Goal: Use online tool/utility: Utilize a website feature to perform a specific function

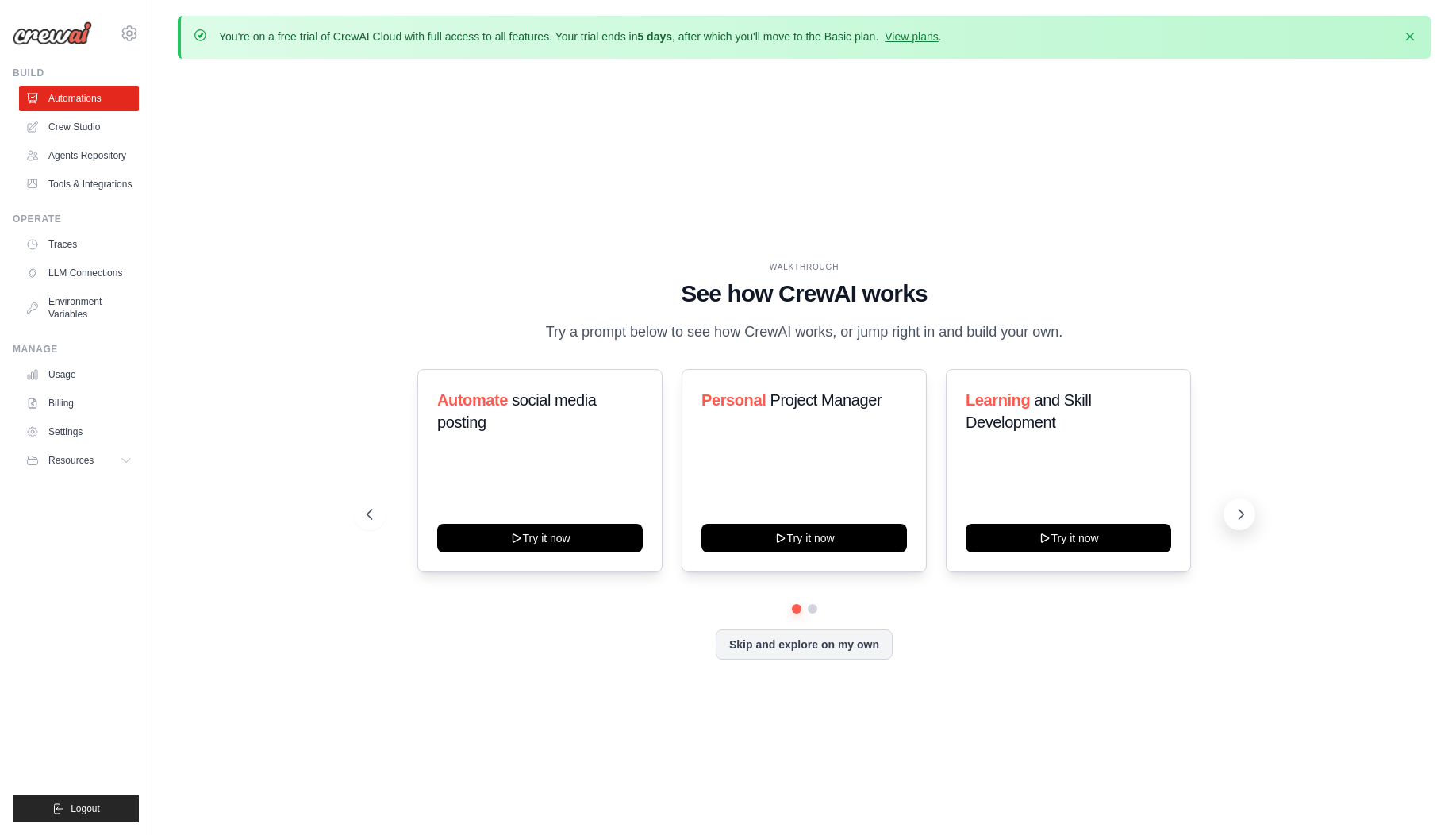
click at [1244, 513] on icon at bounding box center [1241, 514] width 16 height 16
click at [868, 644] on button "Skip and explore on my own" at bounding box center [804, 643] width 177 height 30
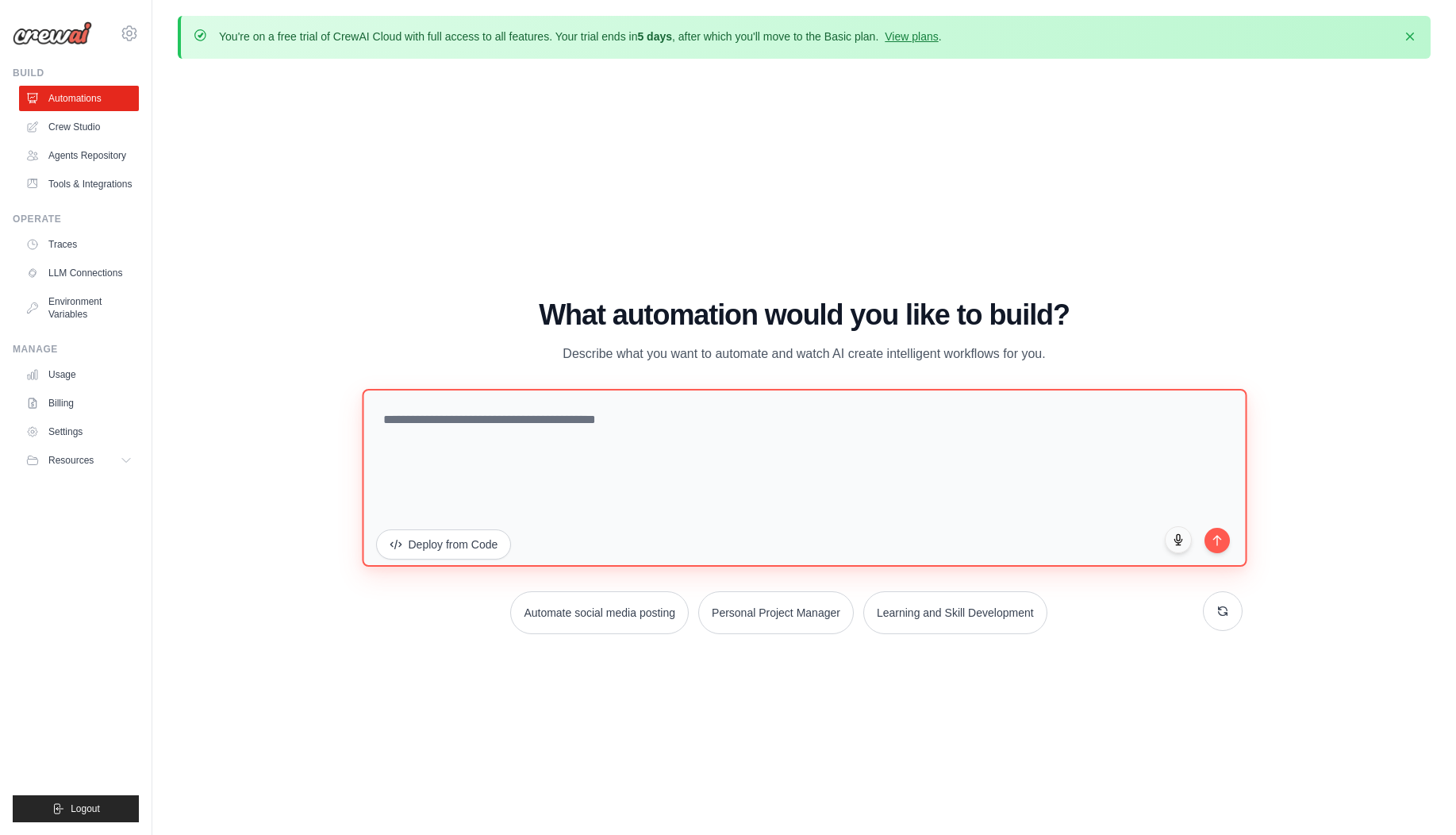
click at [735, 446] on textarea at bounding box center [804, 477] width 885 height 178
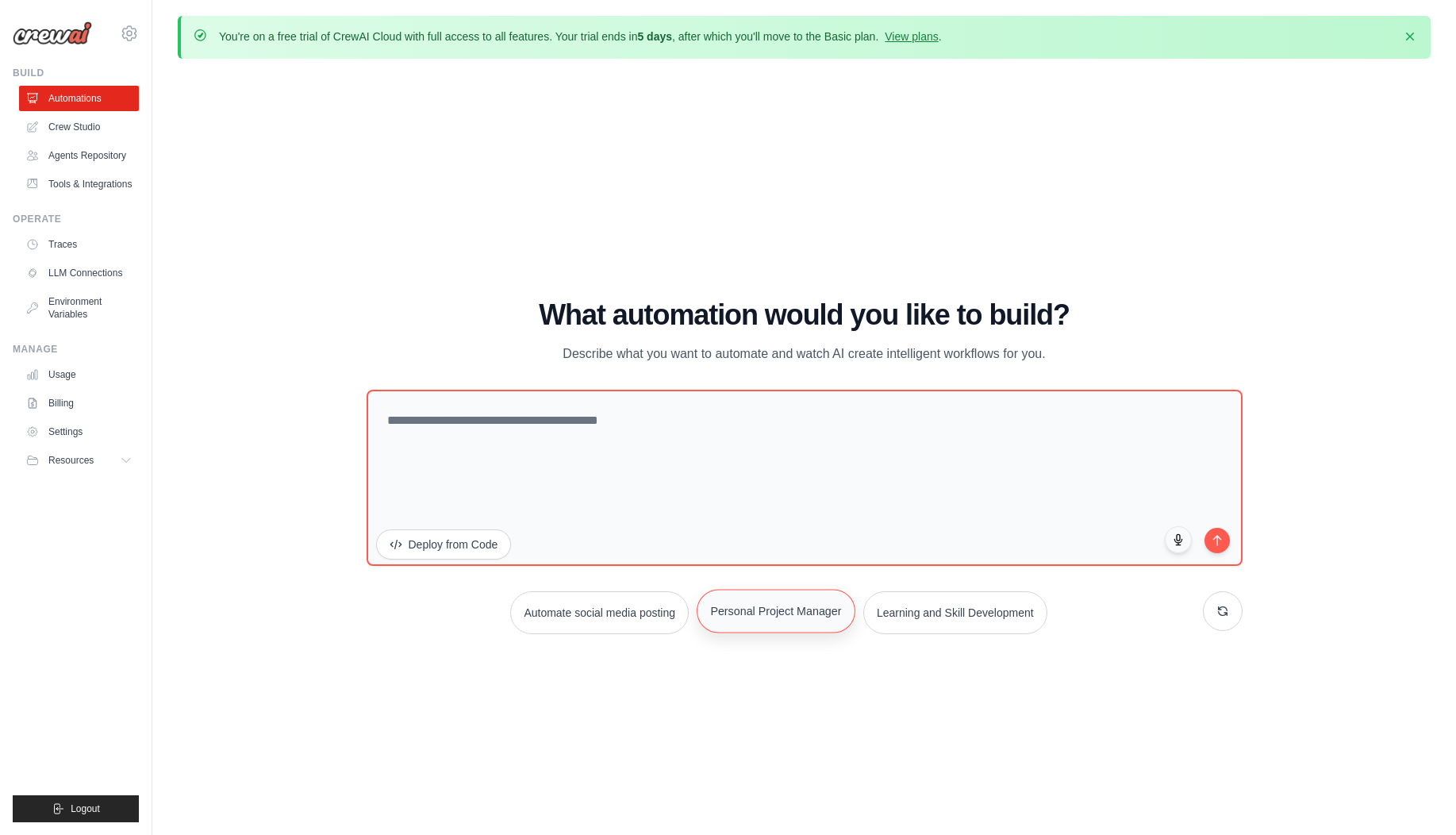
click at [721, 608] on button "Personal Project Manager" at bounding box center [776, 610] width 159 height 43
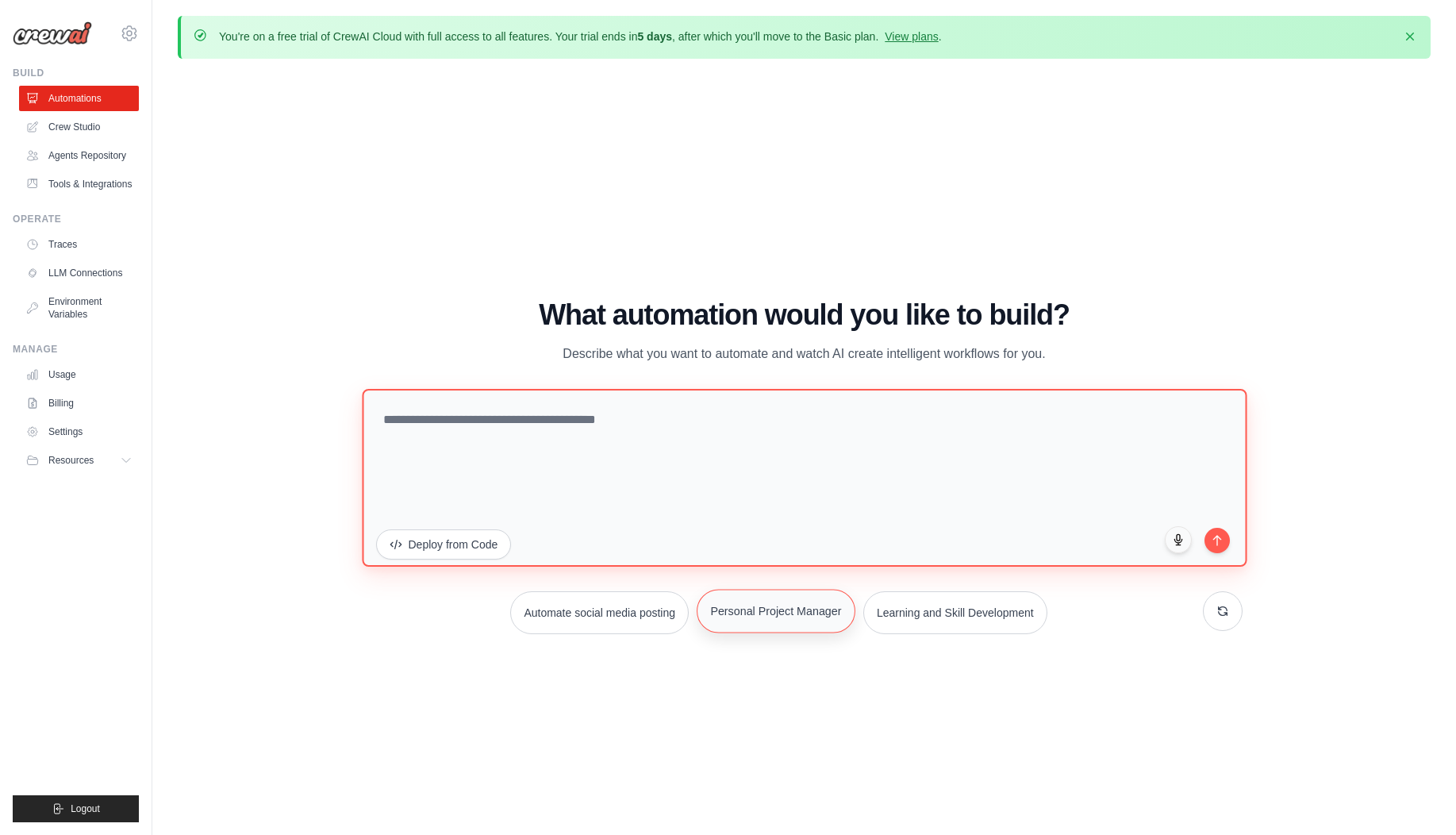
type textarea "**********"
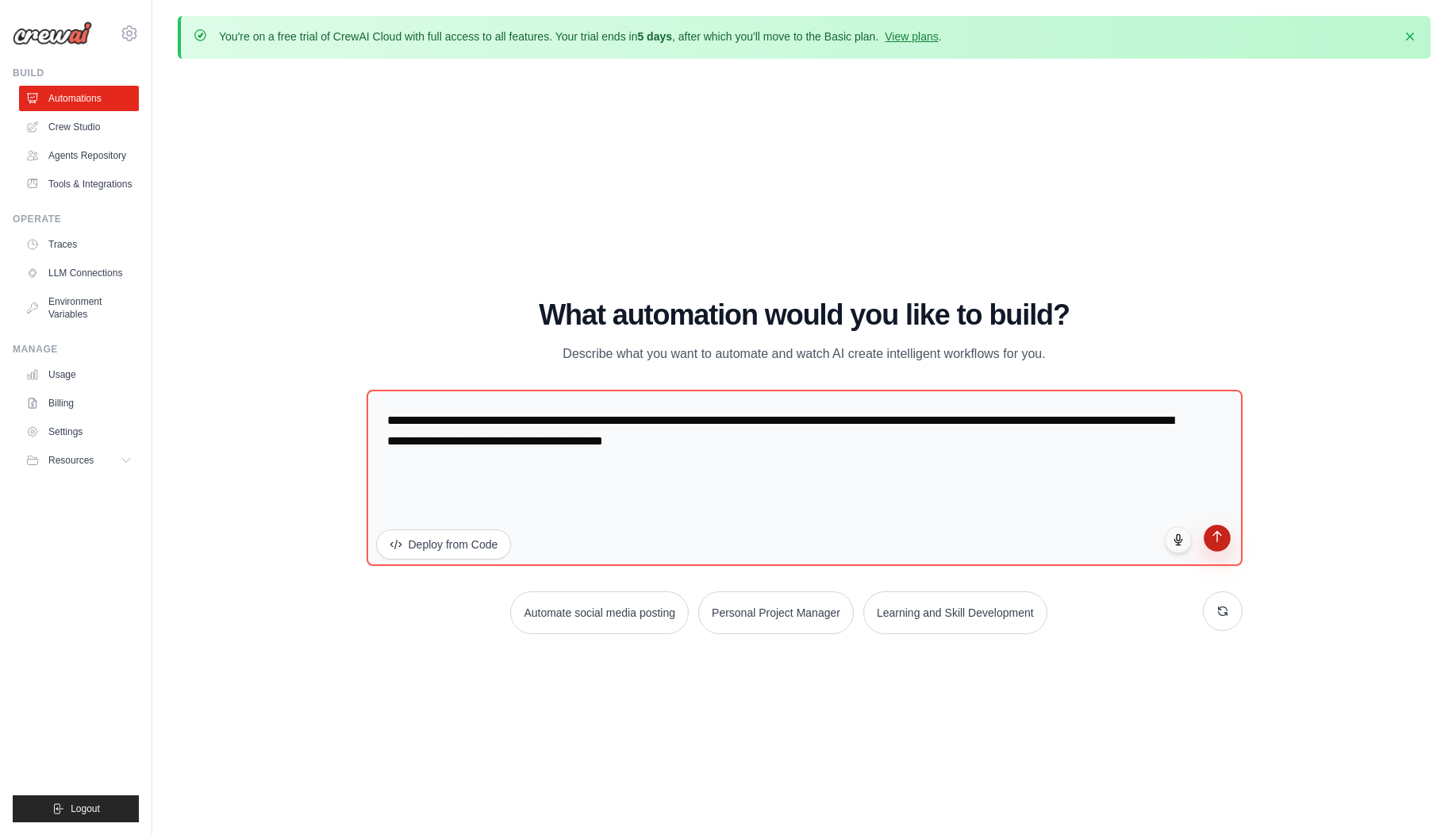
click at [1220, 539] on icon "submit" at bounding box center [1217, 537] width 13 height 13
click at [1413, 40] on icon "button" at bounding box center [1410, 35] width 16 height 16
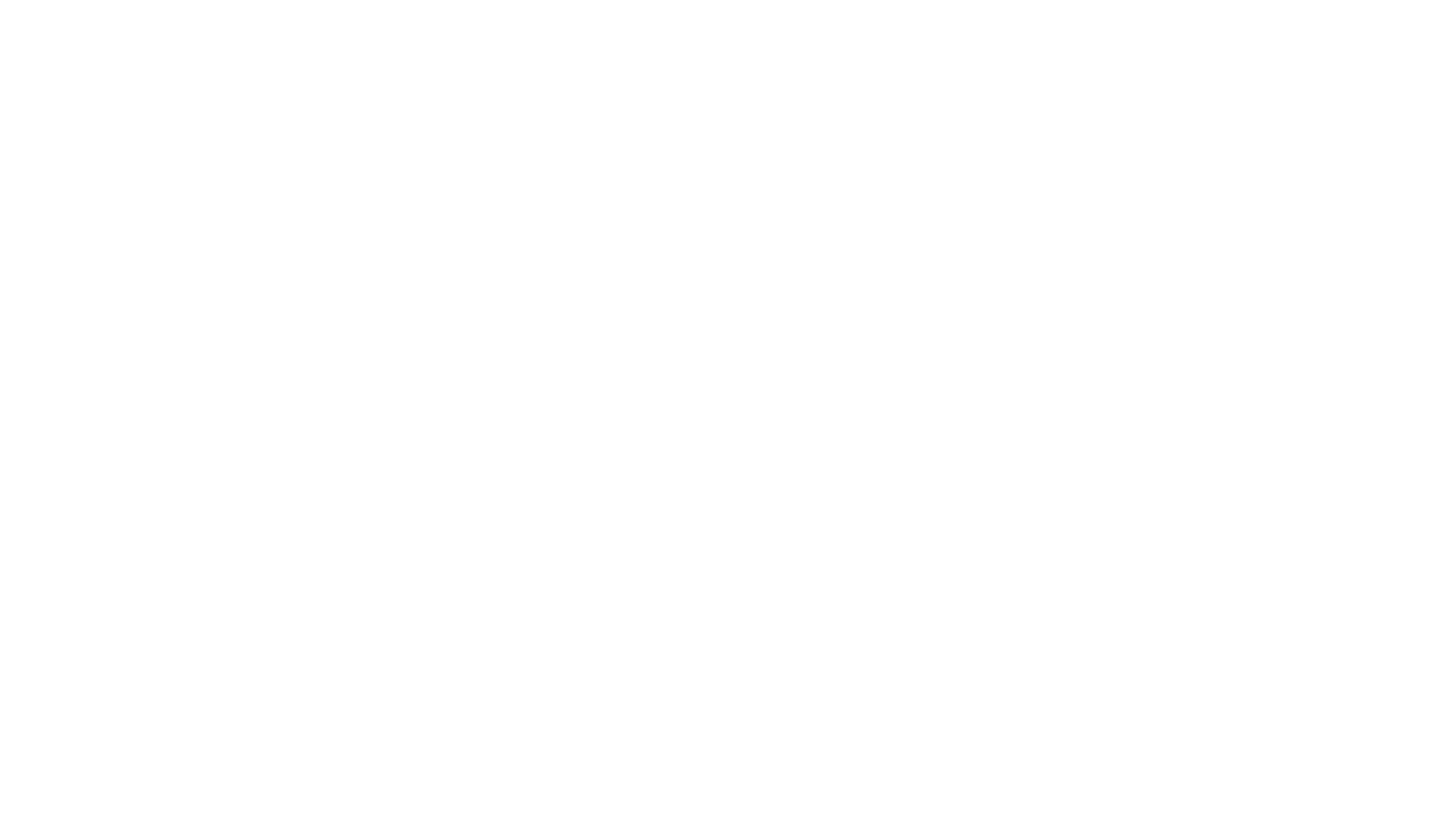
click at [1214, 0] on html at bounding box center [728, 0] width 1456 height 0
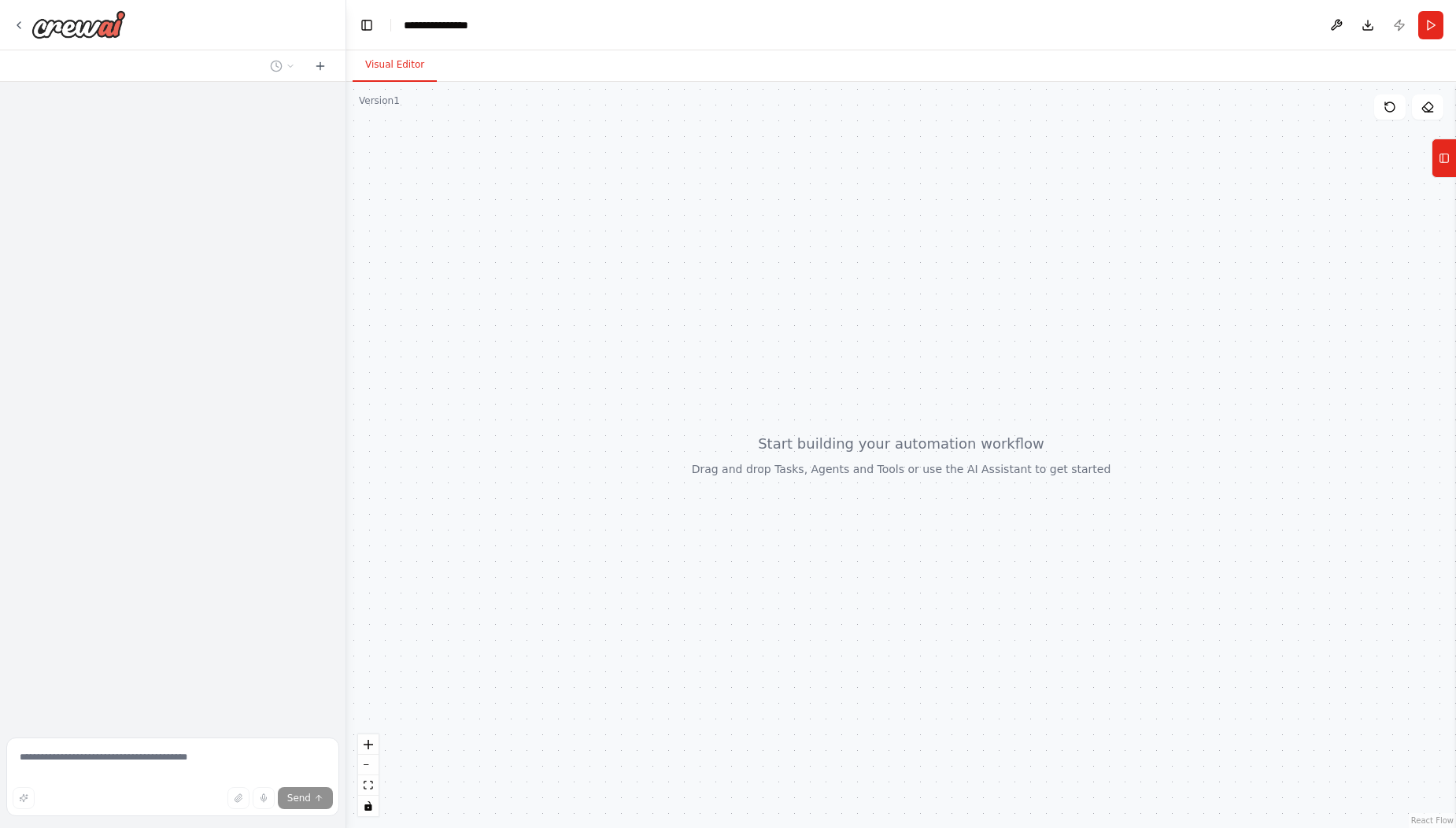
click at [346, 394] on div "**********" at bounding box center [728, 414] width 1456 height 828
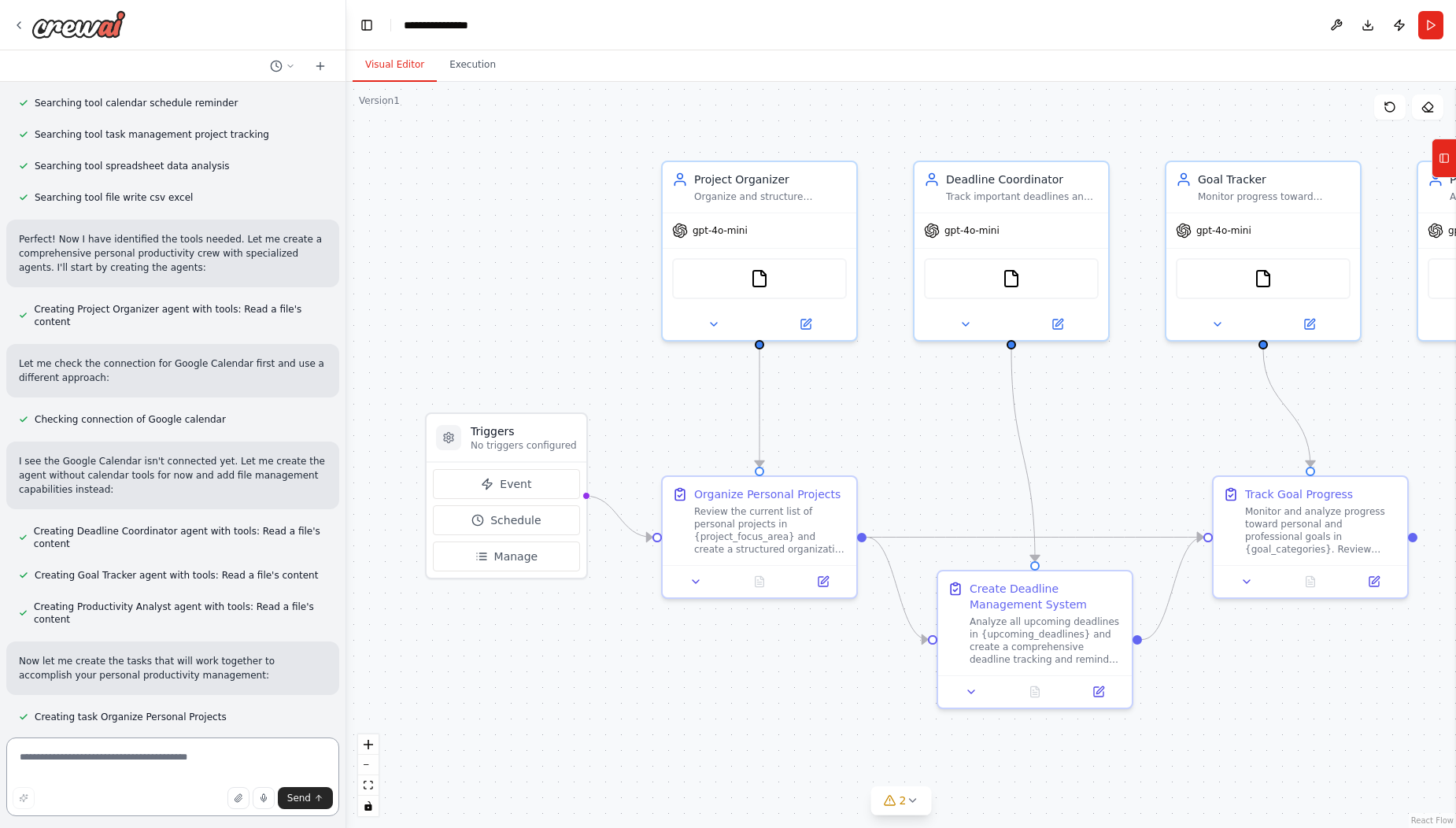
scroll to position [367, 0]
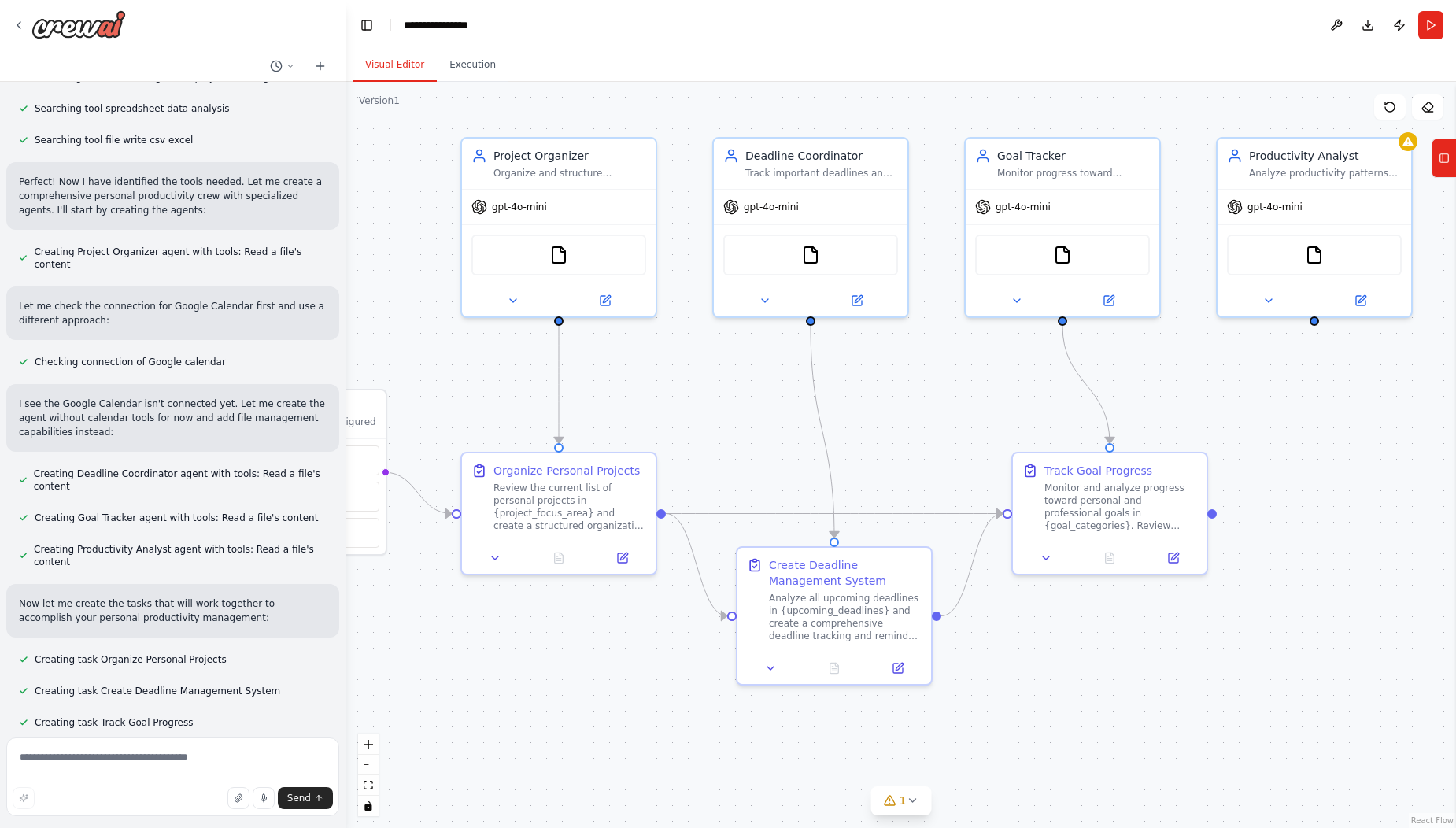
drag, startPoint x: 588, startPoint y: 194, endPoint x: 388, endPoint y: 171, distance: 201.3
click at [388, 171] on div ".deletable-edge-delete-btn { width: 20px; height: 20px; border: 0px solid #ffff…" at bounding box center [901, 455] width 1110 height 746
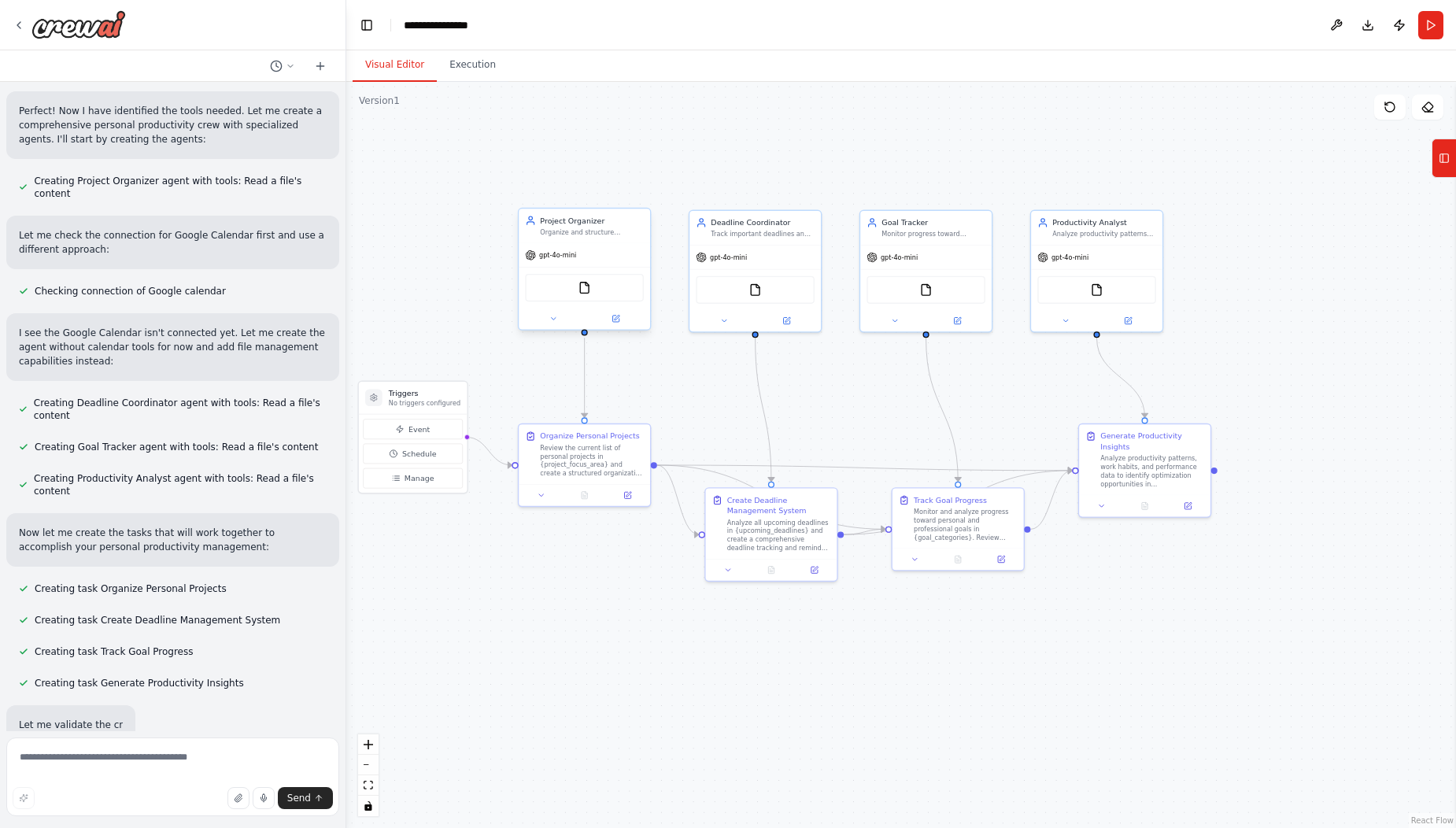
scroll to position [482, 0]
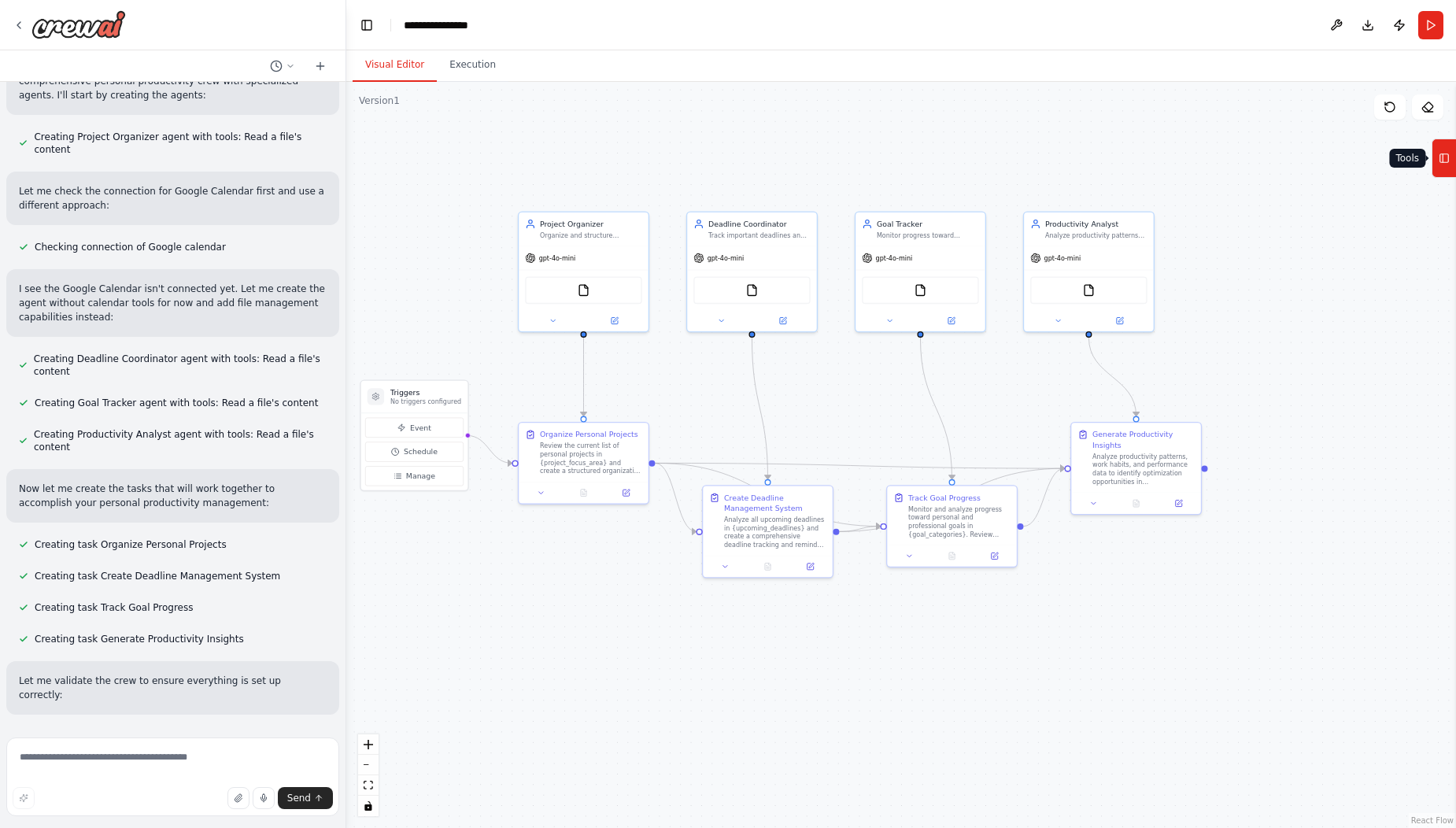
click at [1448, 155] on rect at bounding box center [1444, 158] width 8 height 8
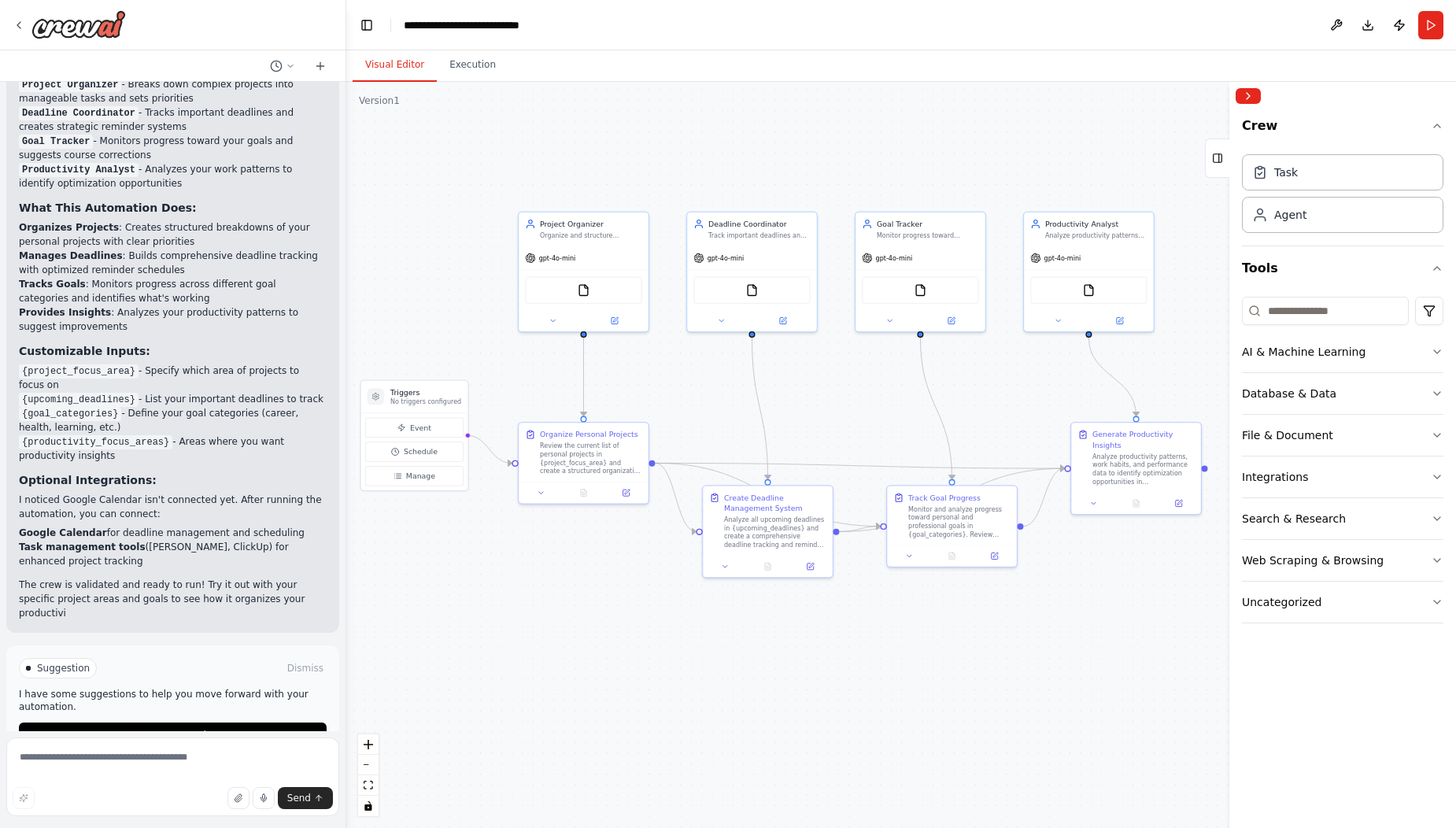
scroll to position [1359, 0]
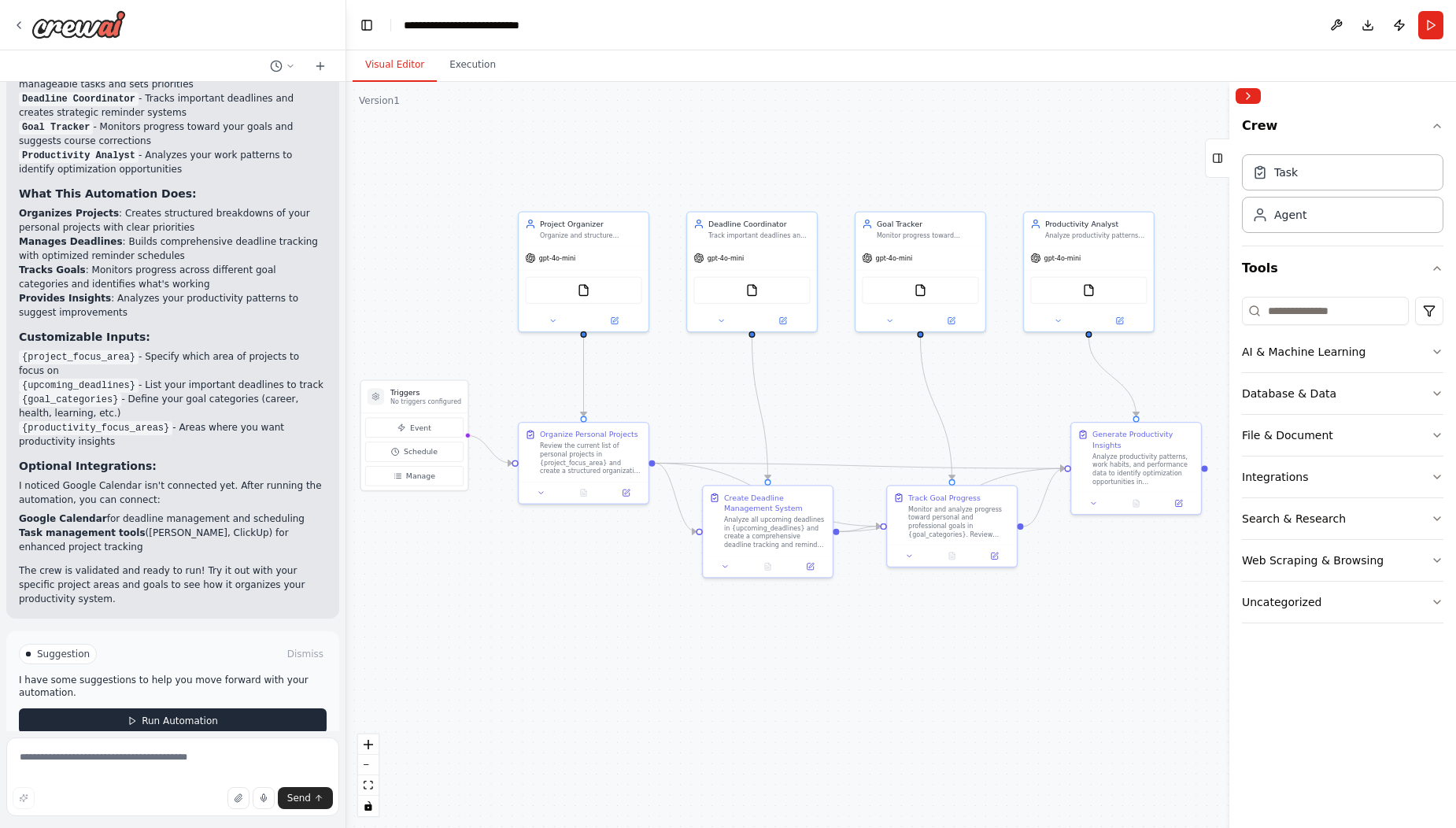
click at [205, 714] on span "Run Automation" at bounding box center [180, 720] width 77 height 12
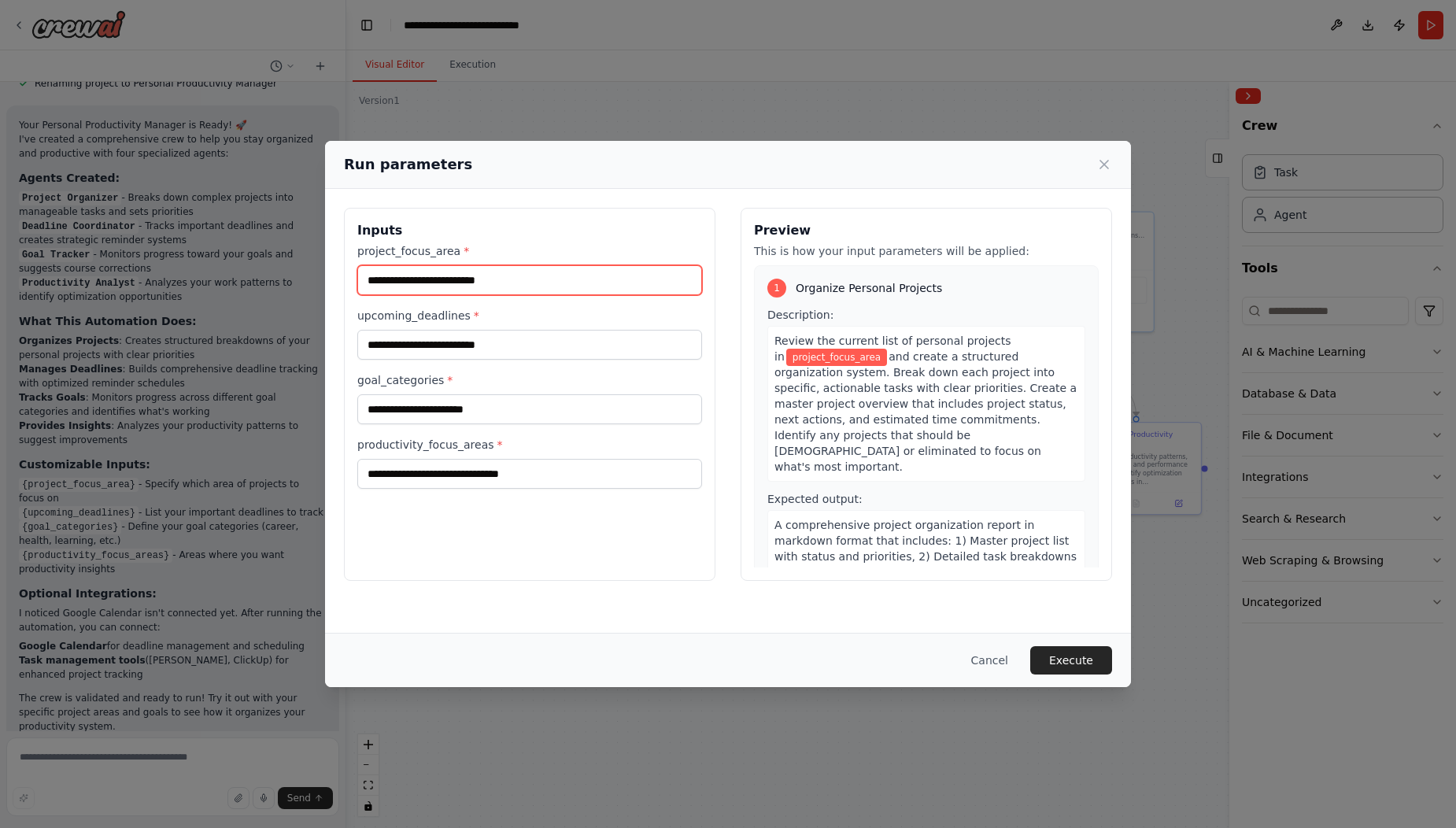
click at [437, 277] on input "project_focus_area *" at bounding box center [530, 280] width 345 height 30
click at [1100, 161] on icon at bounding box center [1104, 164] width 7 height 7
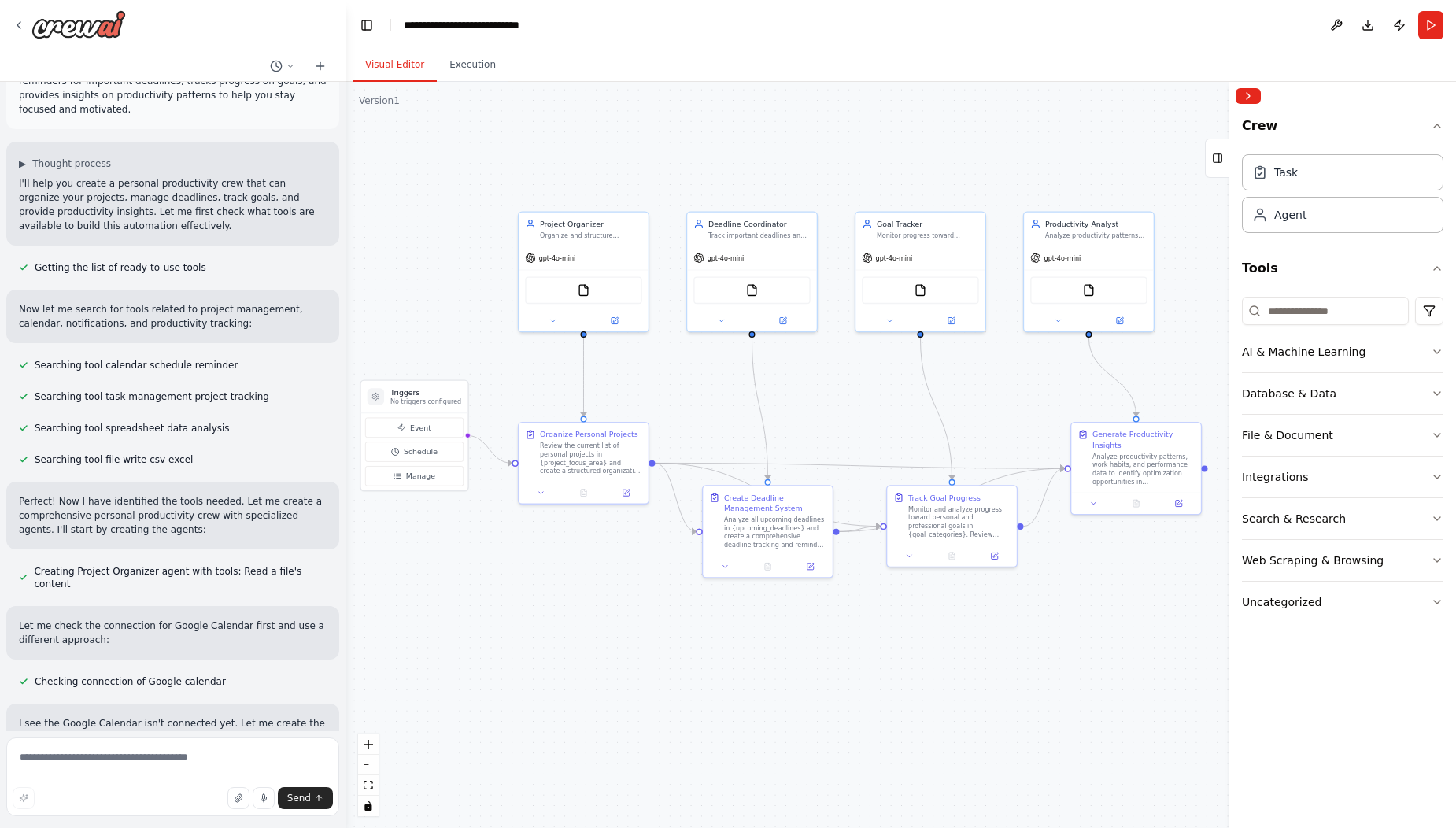
scroll to position [0, 0]
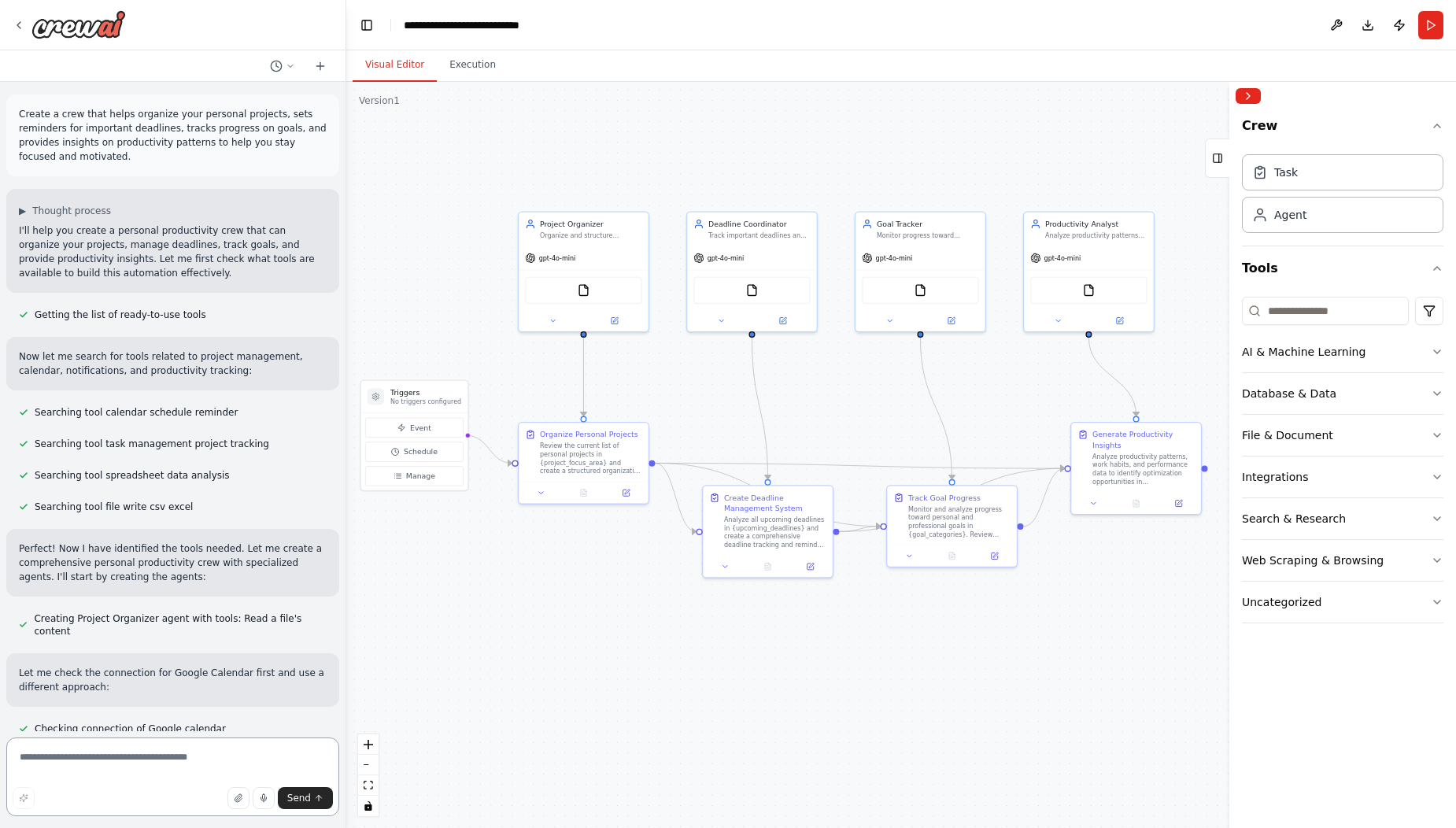
click at [137, 753] on textarea at bounding box center [173, 777] width 332 height 78
click at [544, 489] on icon at bounding box center [541, 490] width 8 height 8
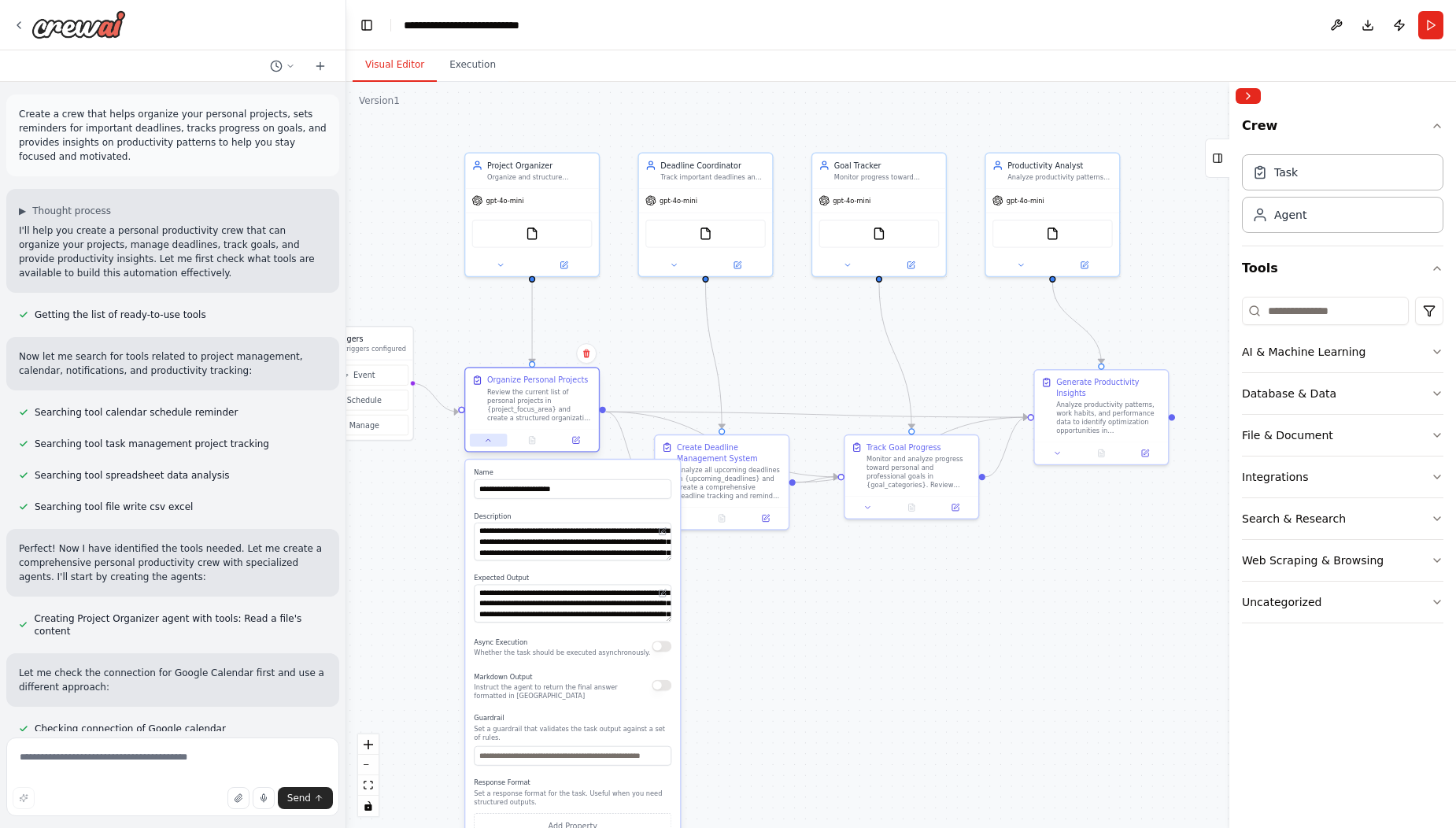
click at [485, 438] on icon at bounding box center [488, 440] width 8 height 8
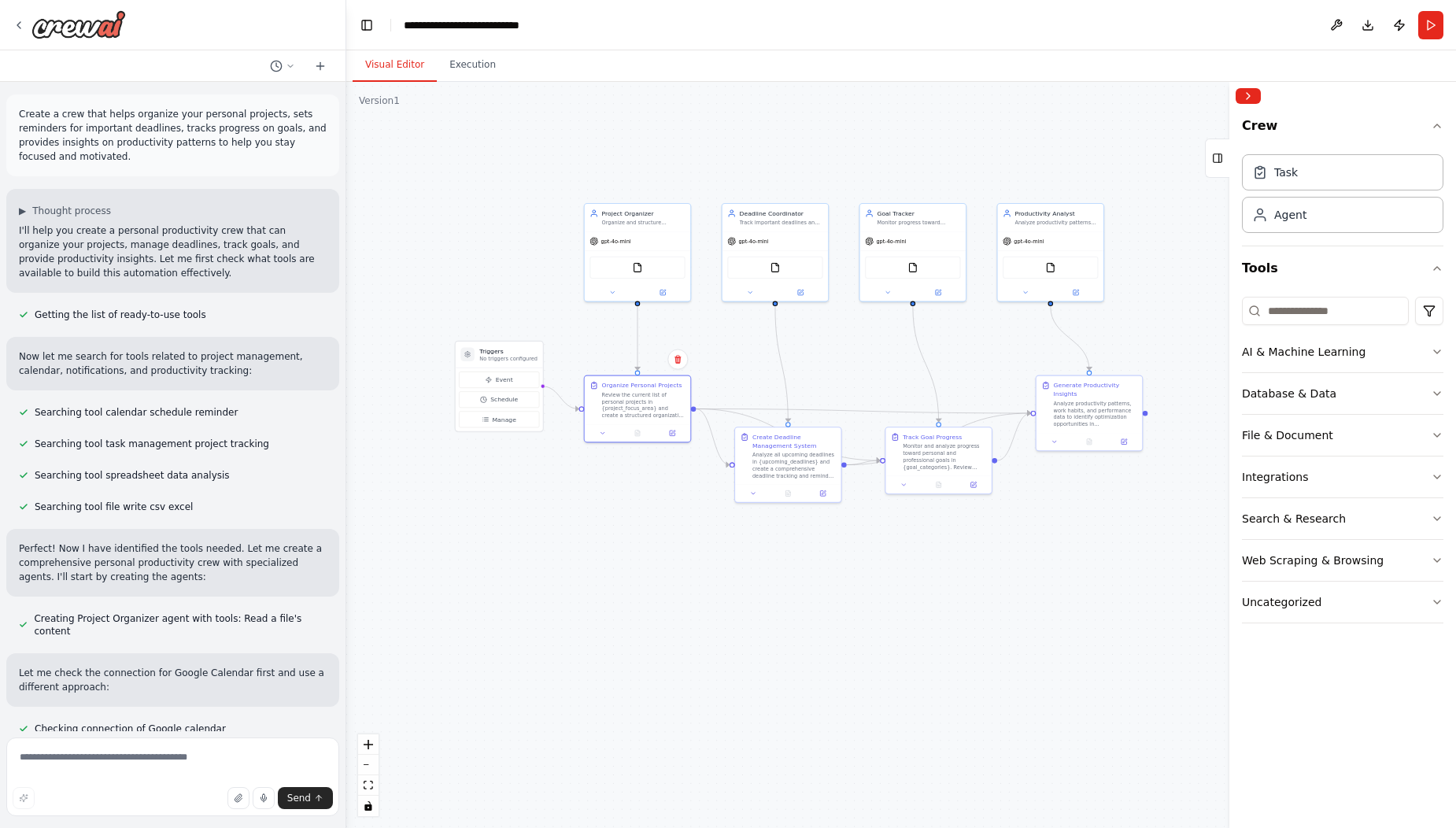
drag, startPoint x: 738, startPoint y: 405, endPoint x: 847, endPoint y: 358, distance: 118.7
click at [847, 358] on div ".deletable-edge-delete-btn { width: 20px; height: 20px; border: 0px solid #ffff…" at bounding box center [901, 455] width 1110 height 746
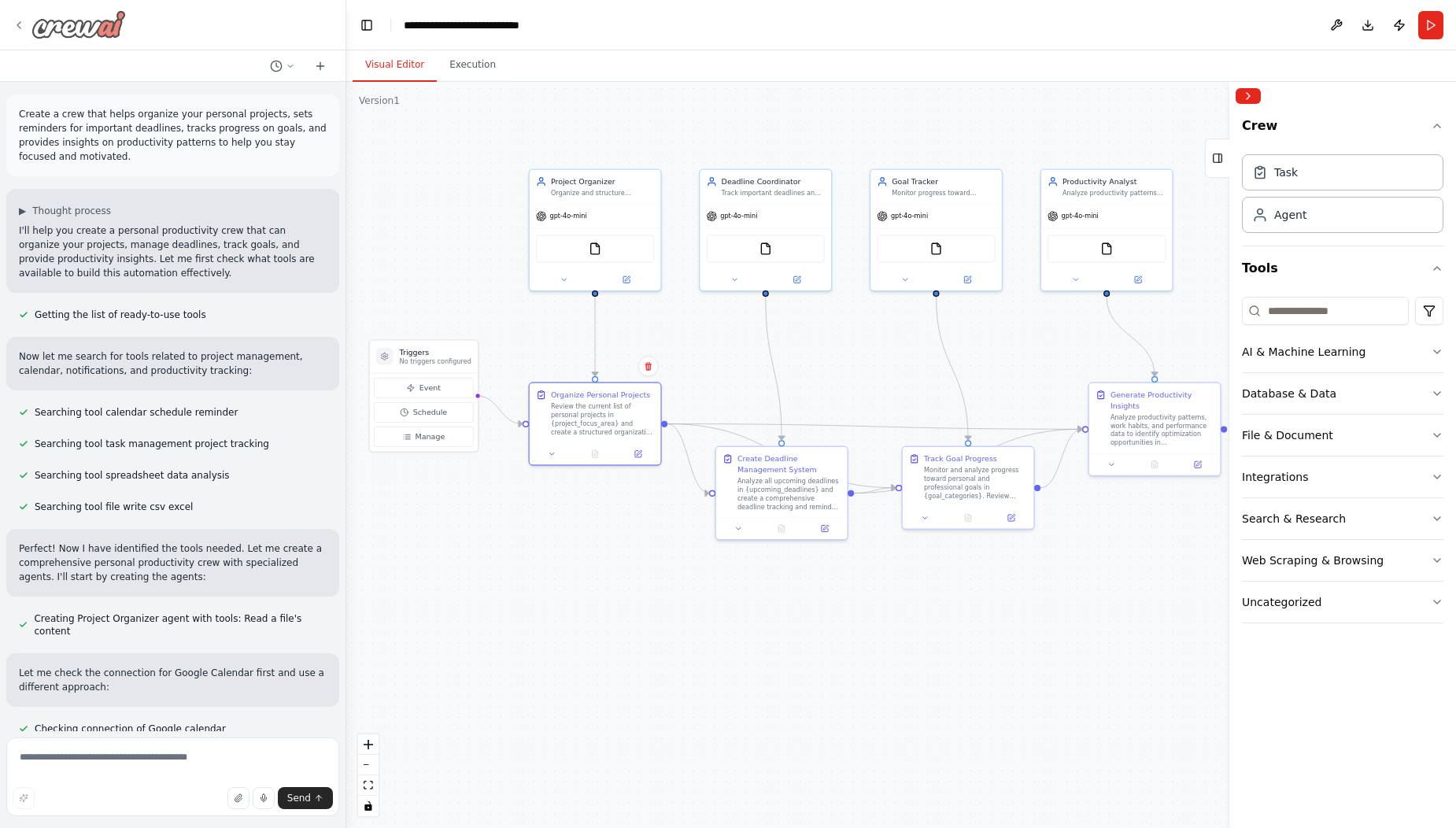
click at [15, 23] on icon at bounding box center [18, 24] width 12 height 12
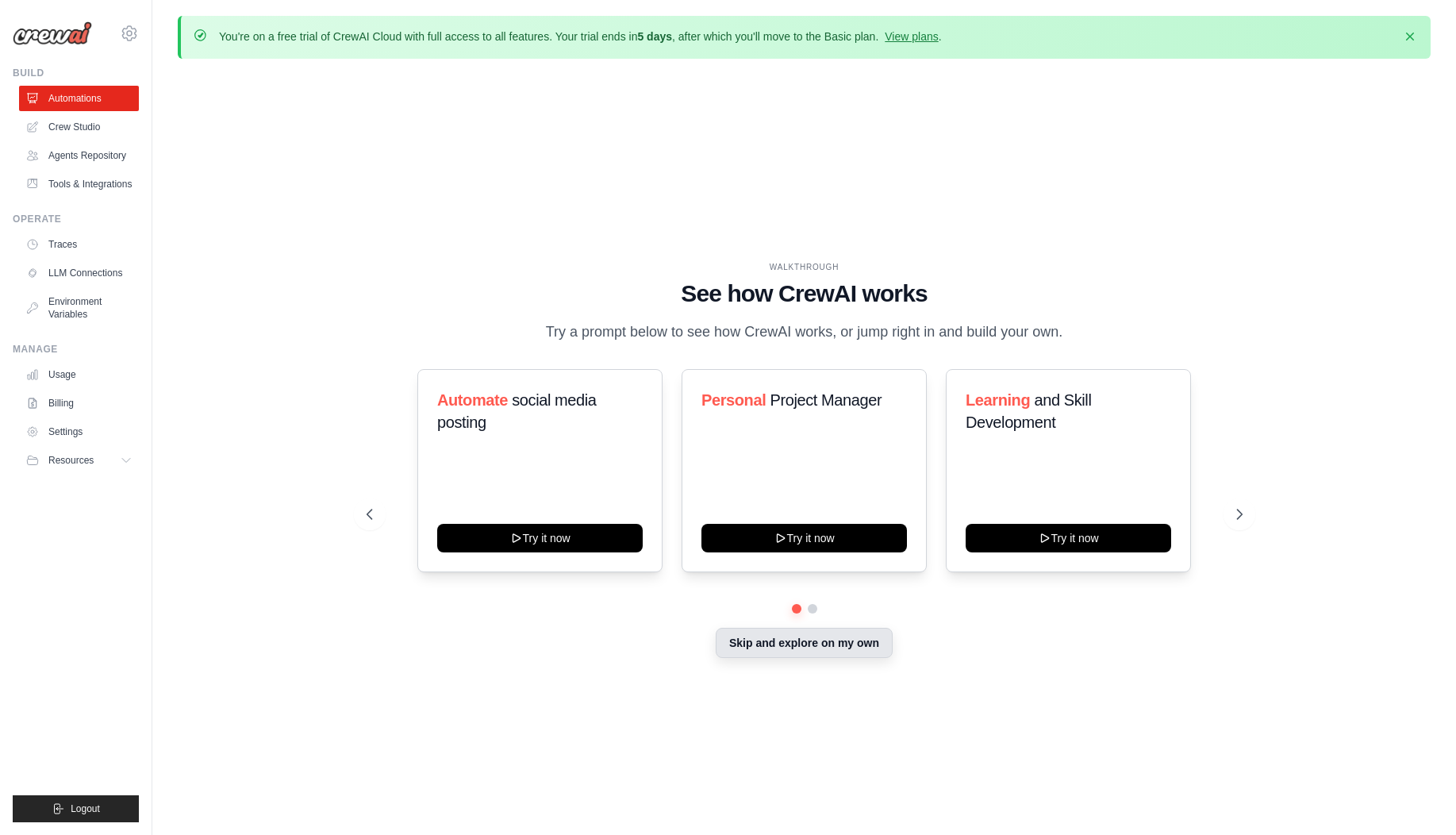
click at [802, 646] on button "Skip and explore on my own" at bounding box center [804, 643] width 177 height 30
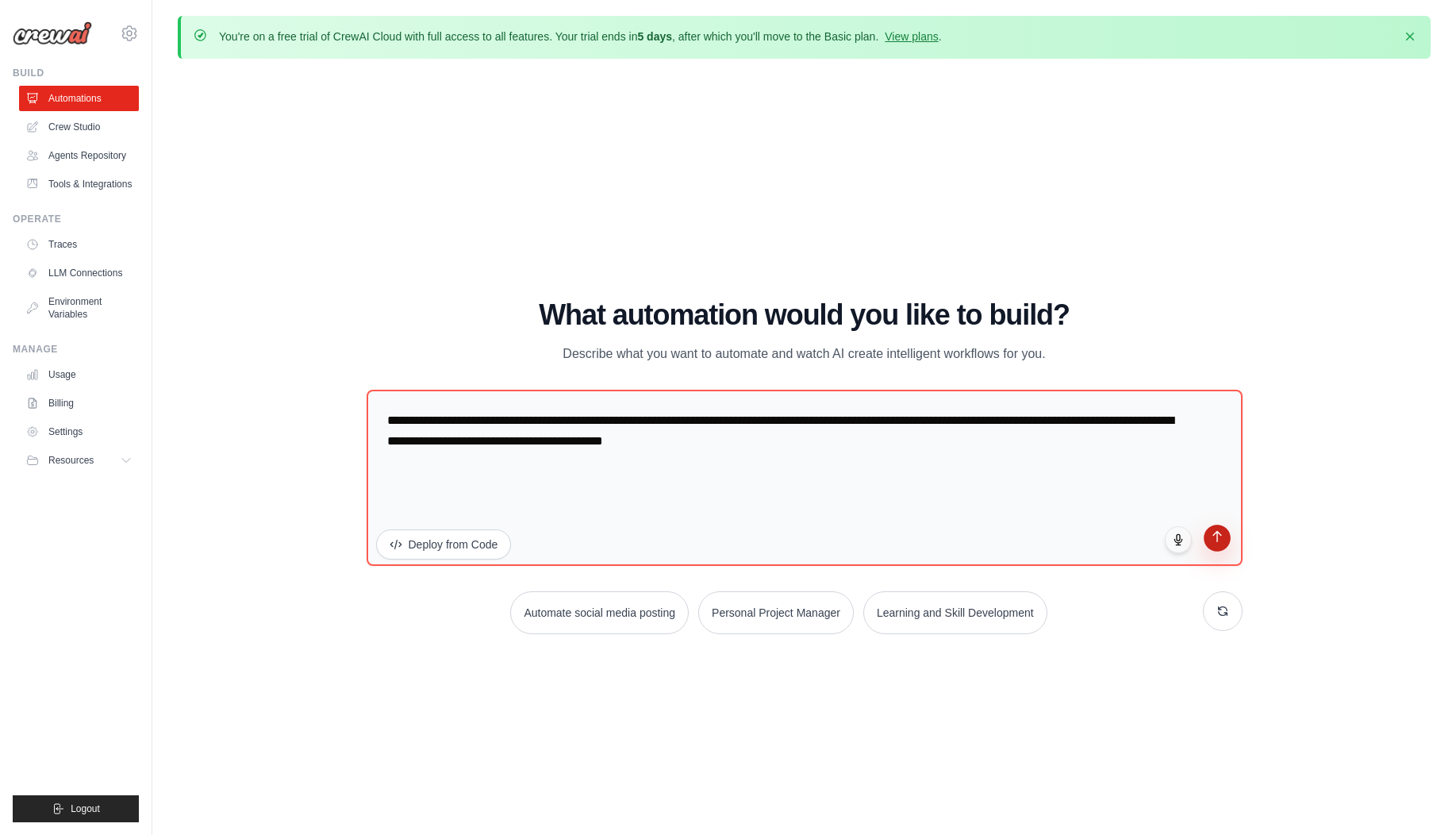
click at [1218, 538] on icon "submit" at bounding box center [1218, 537] width 8 height 10
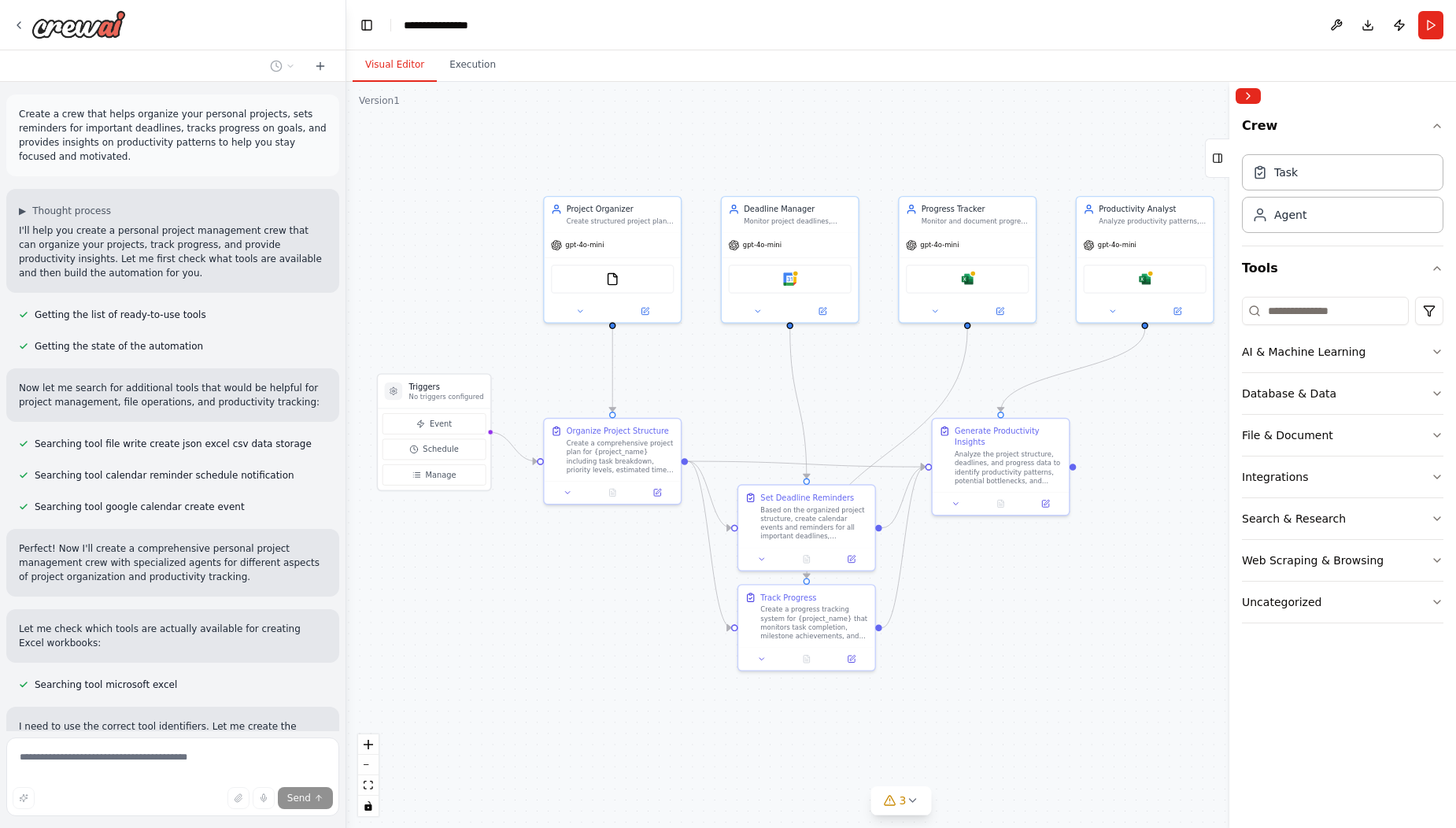
drag, startPoint x: 718, startPoint y: 689, endPoint x: 628, endPoint y: 691, distance: 90.0
click at [628, 691] on div ".deletable-edge-delete-btn { width: 20px; height: 20px; border: 0px solid #ffff…" at bounding box center [901, 455] width 1110 height 746
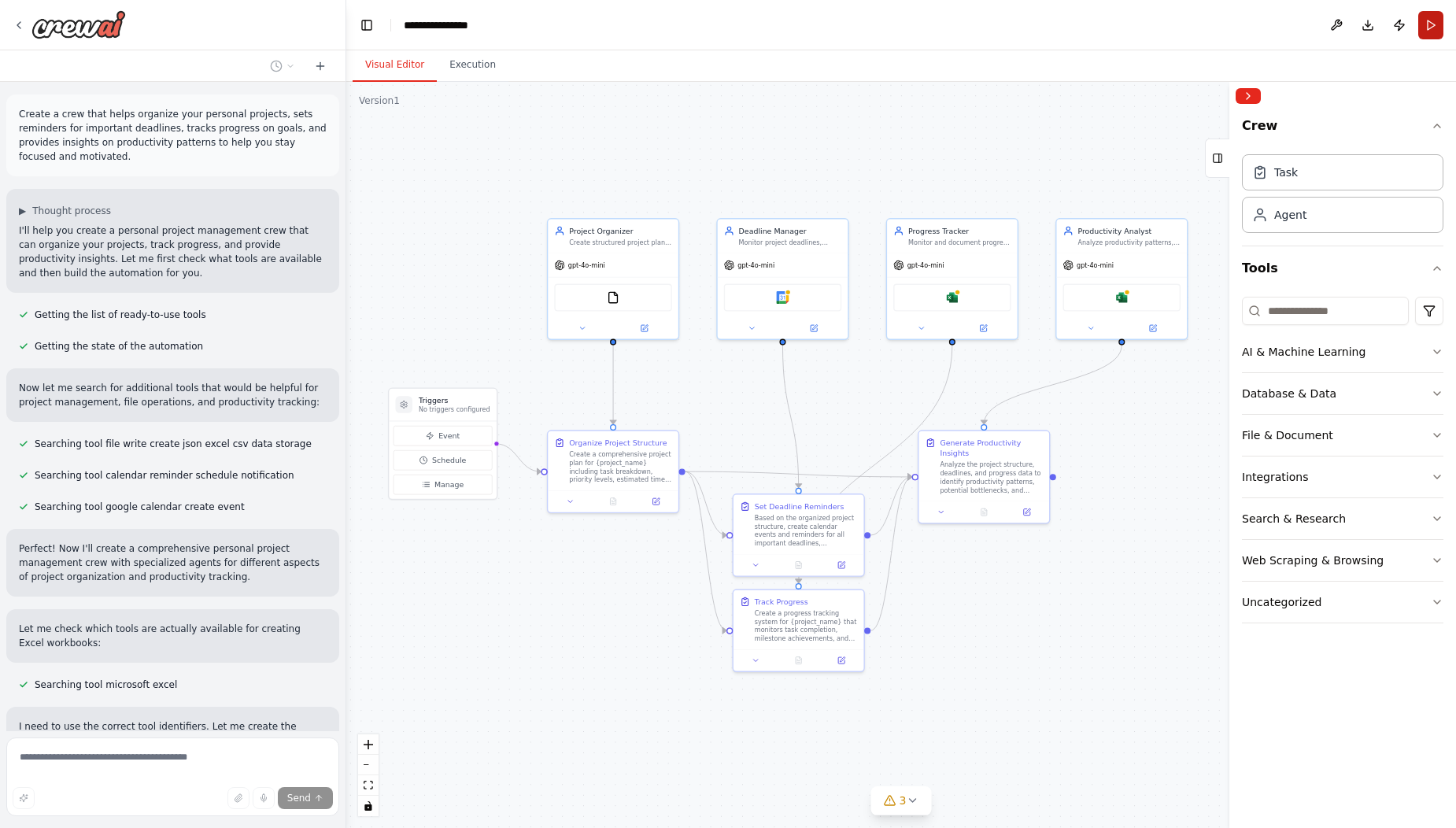
click at [1435, 22] on button "Run" at bounding box center [1431, 25] width 25 height 28
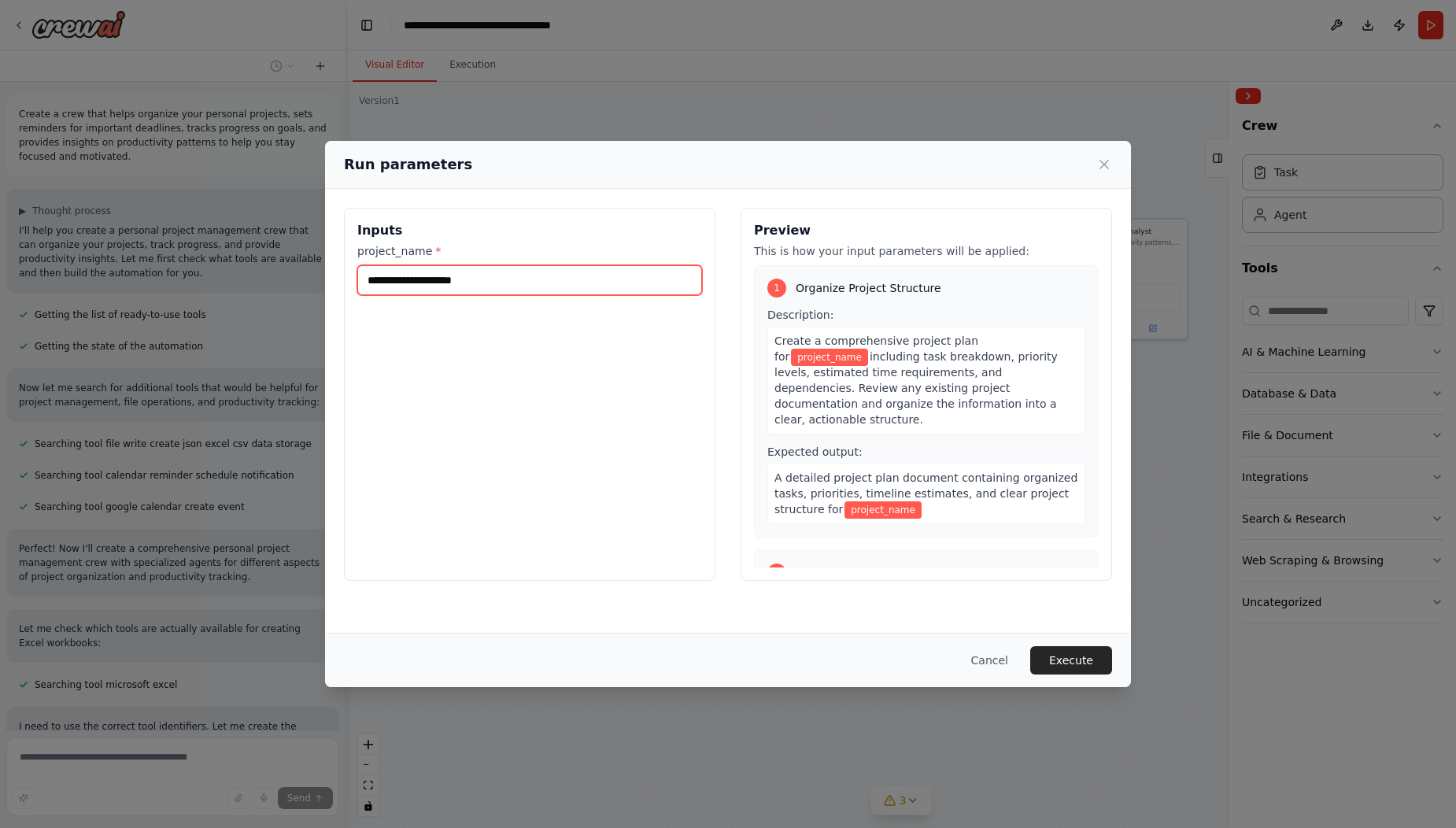
click at [444, 276] on input "project_name *" at bounding box center [530, 280] width 345 height 30
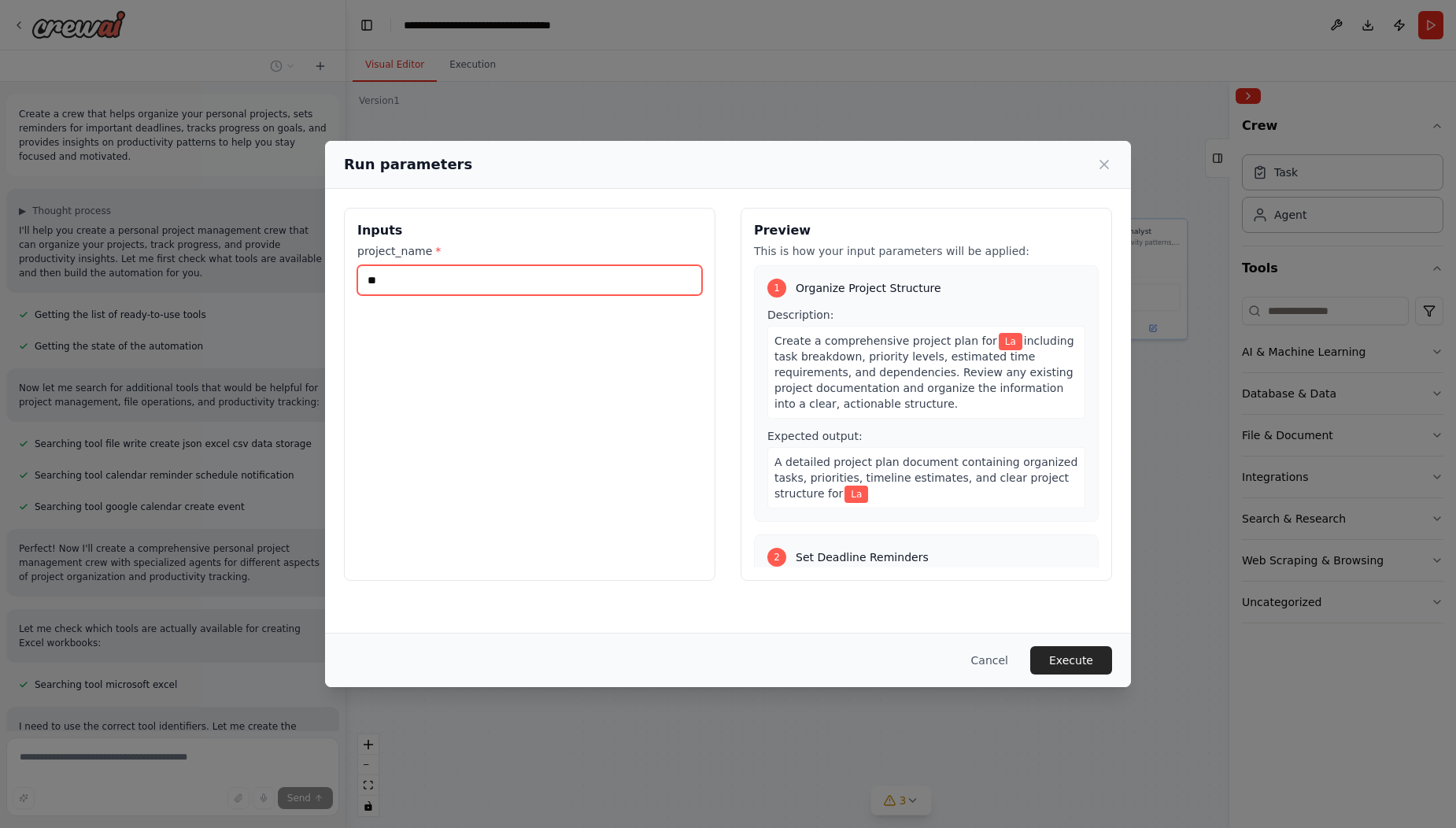
type input "*"
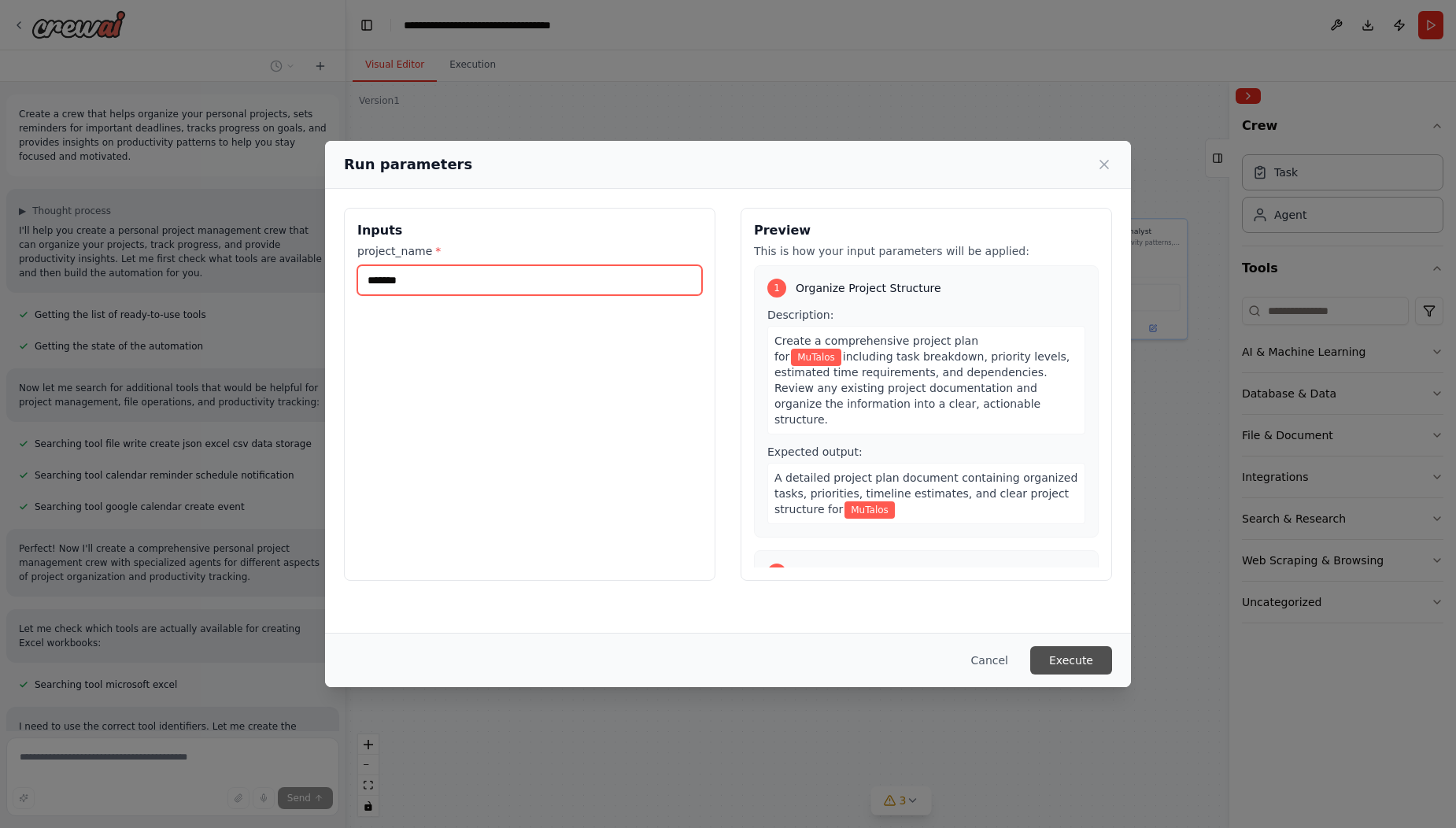
type input "*******"
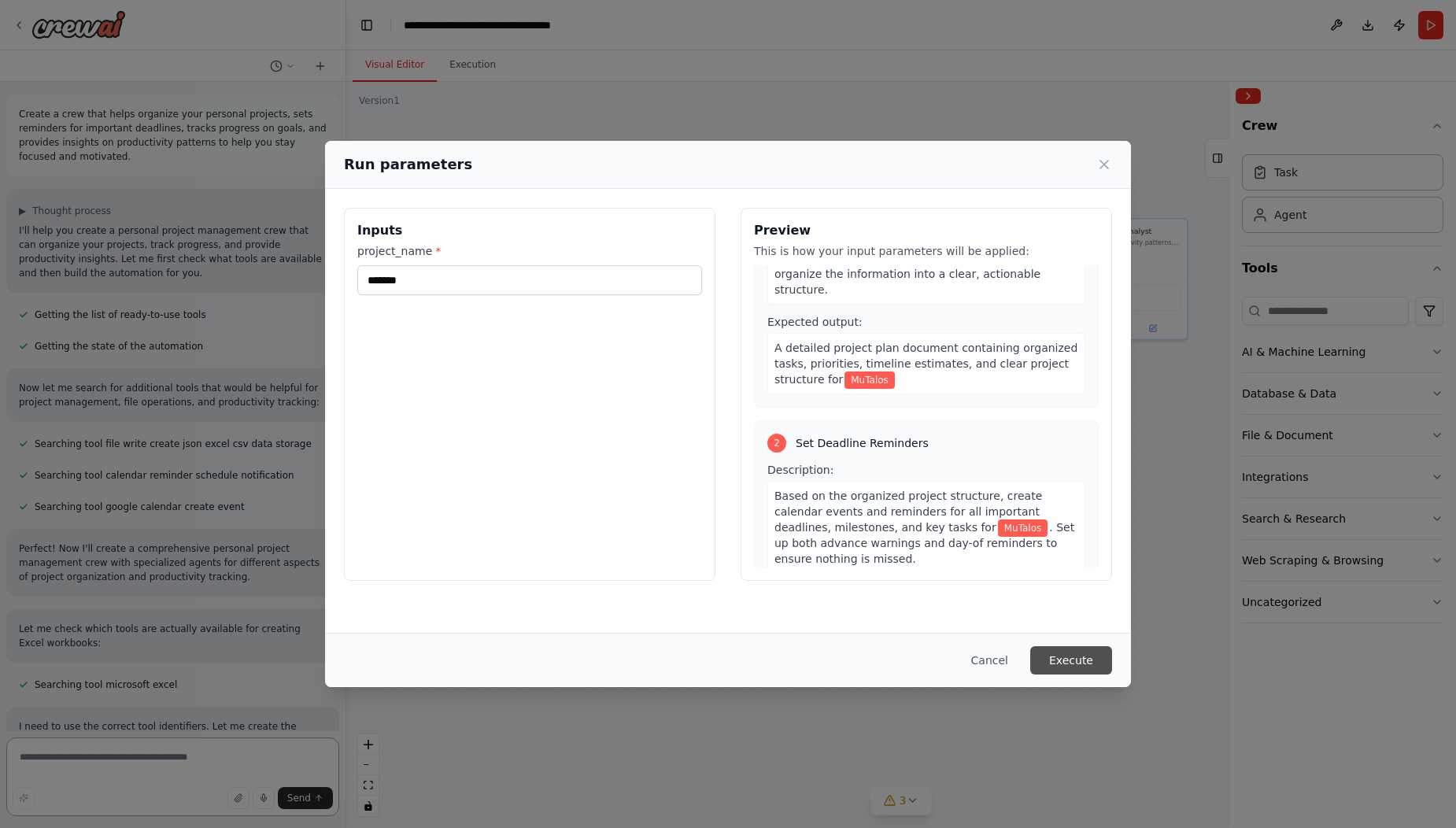
scroll to position [189, 0]
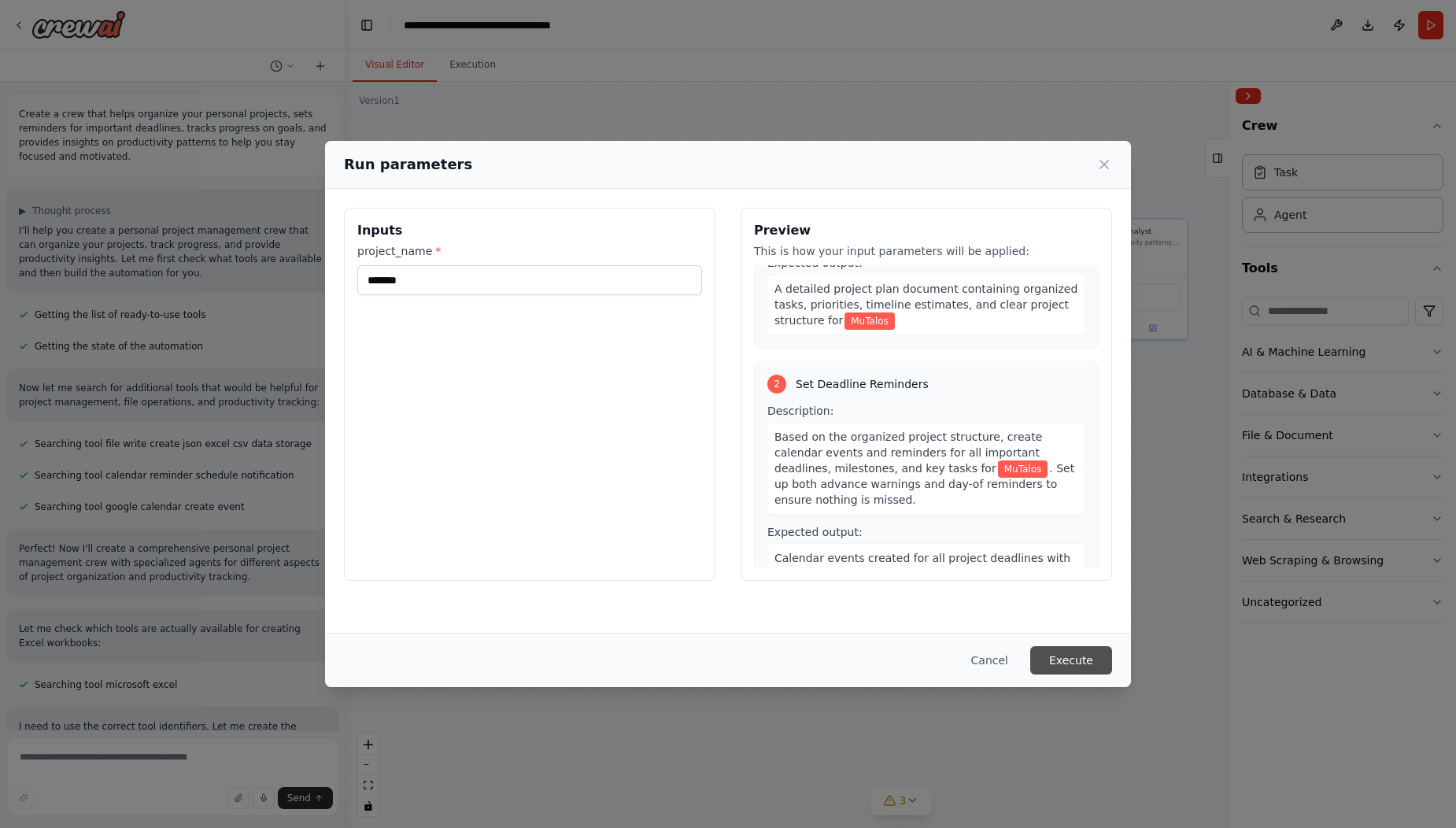
click at [1077, 667] on button "Execute" at bounding box center [1071, 660] width 82 height 28
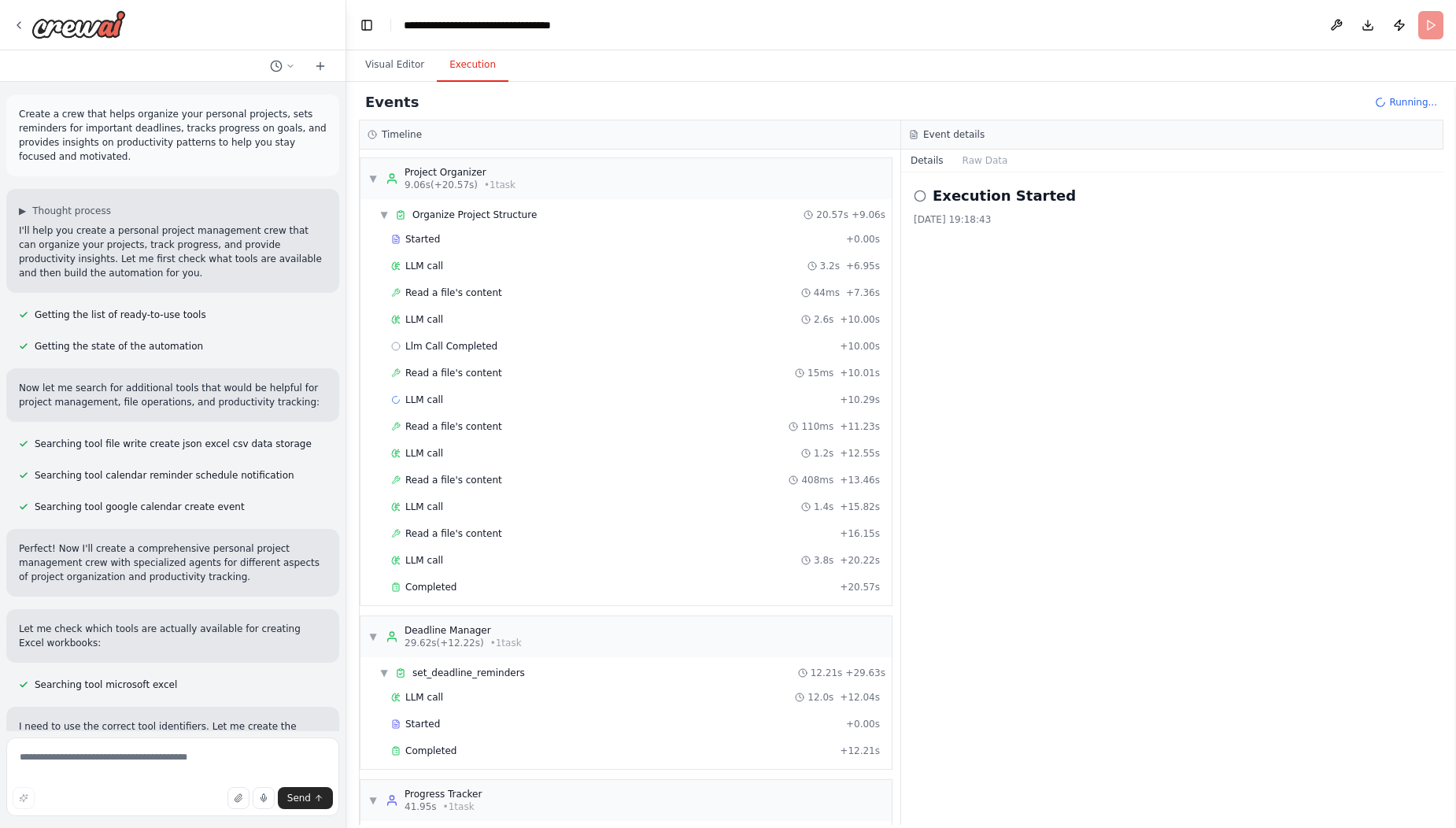
scroll to position [14, 0]
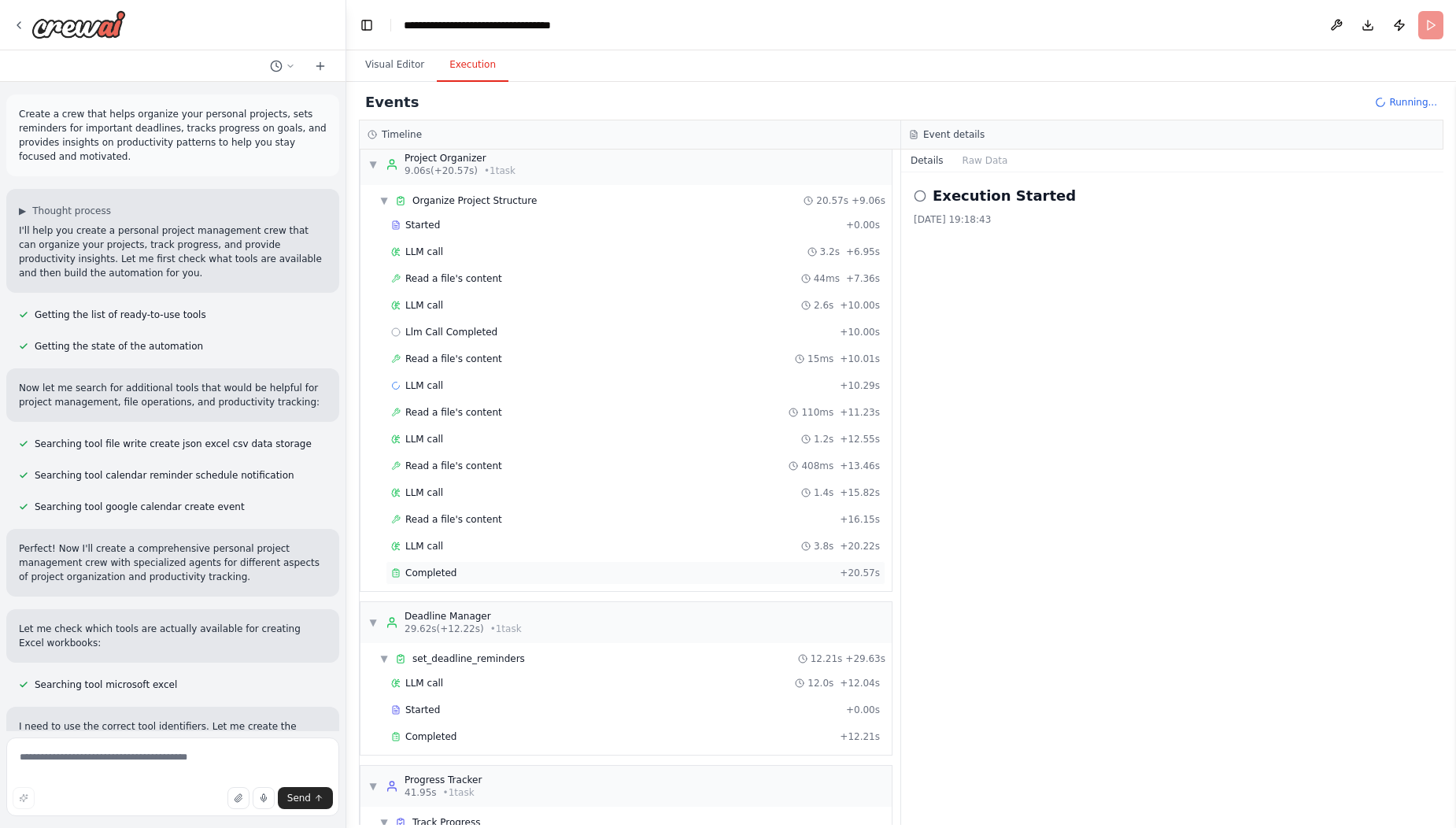
click at [745, 572] on div "Completed" at bounding box center [613, 572] width 443 height 12
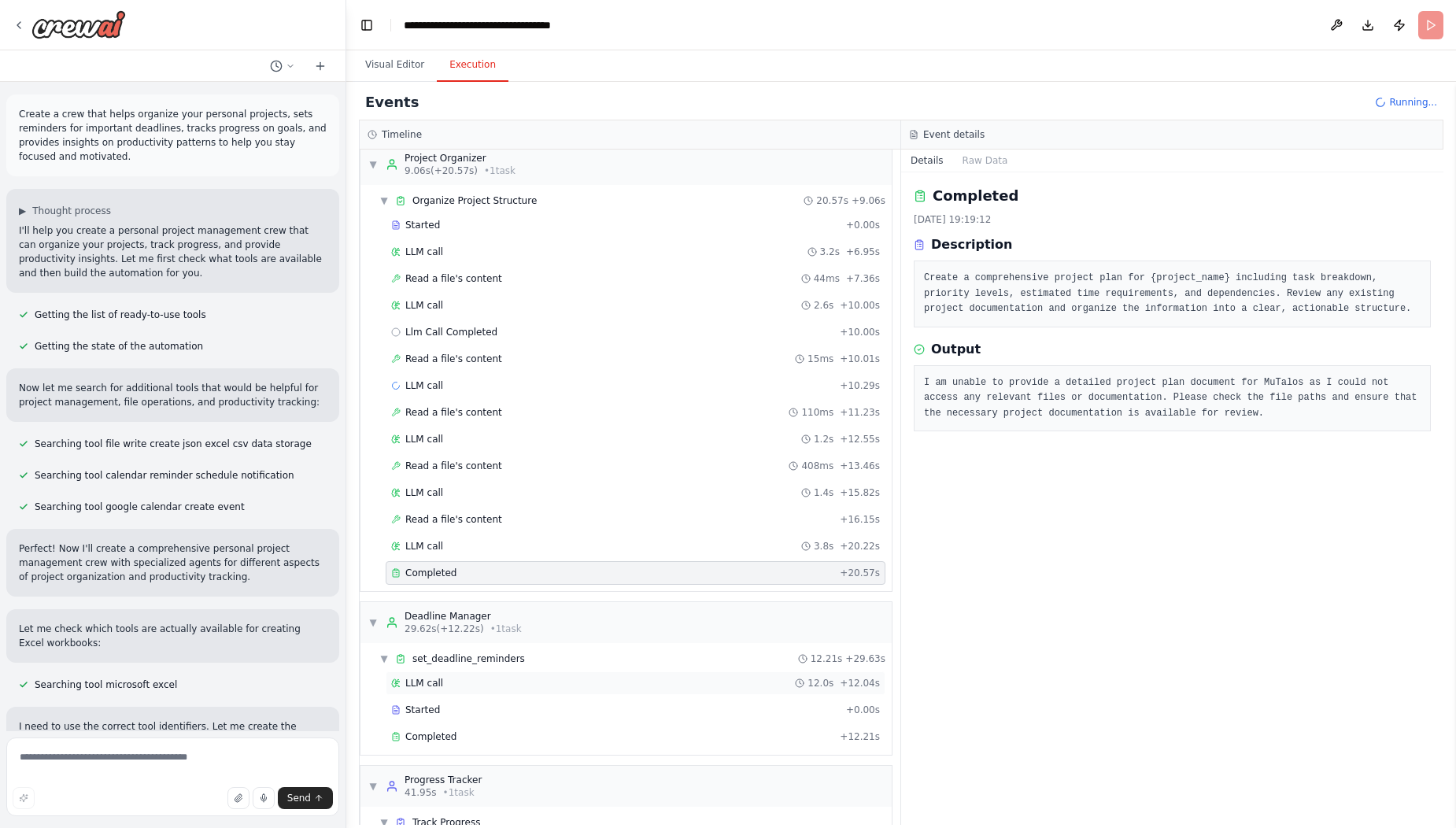
scroll to position [99, 0]
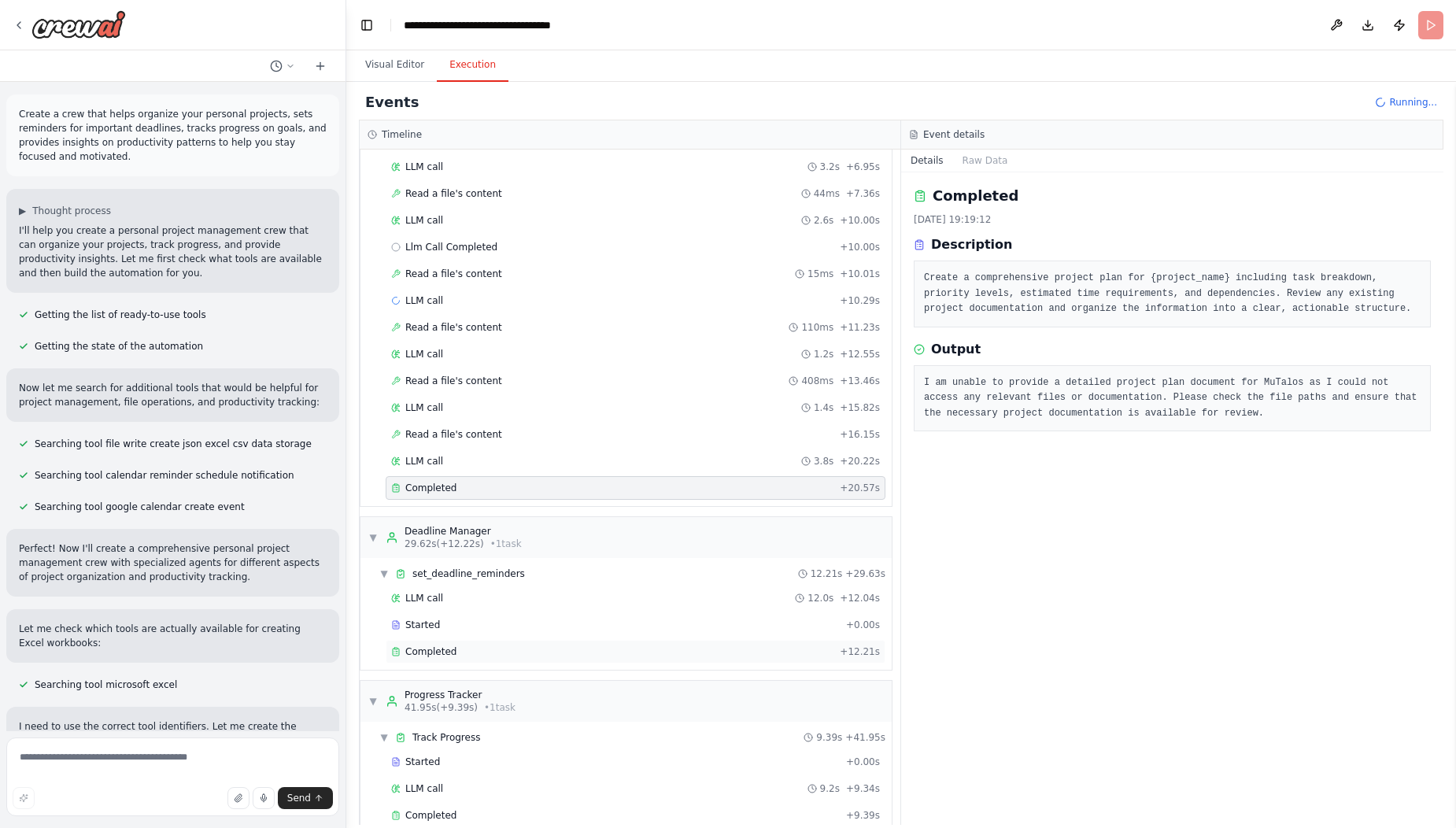
click at [572, 645] on div "Completed" at bounding box center [613, 651] width 443 height 12
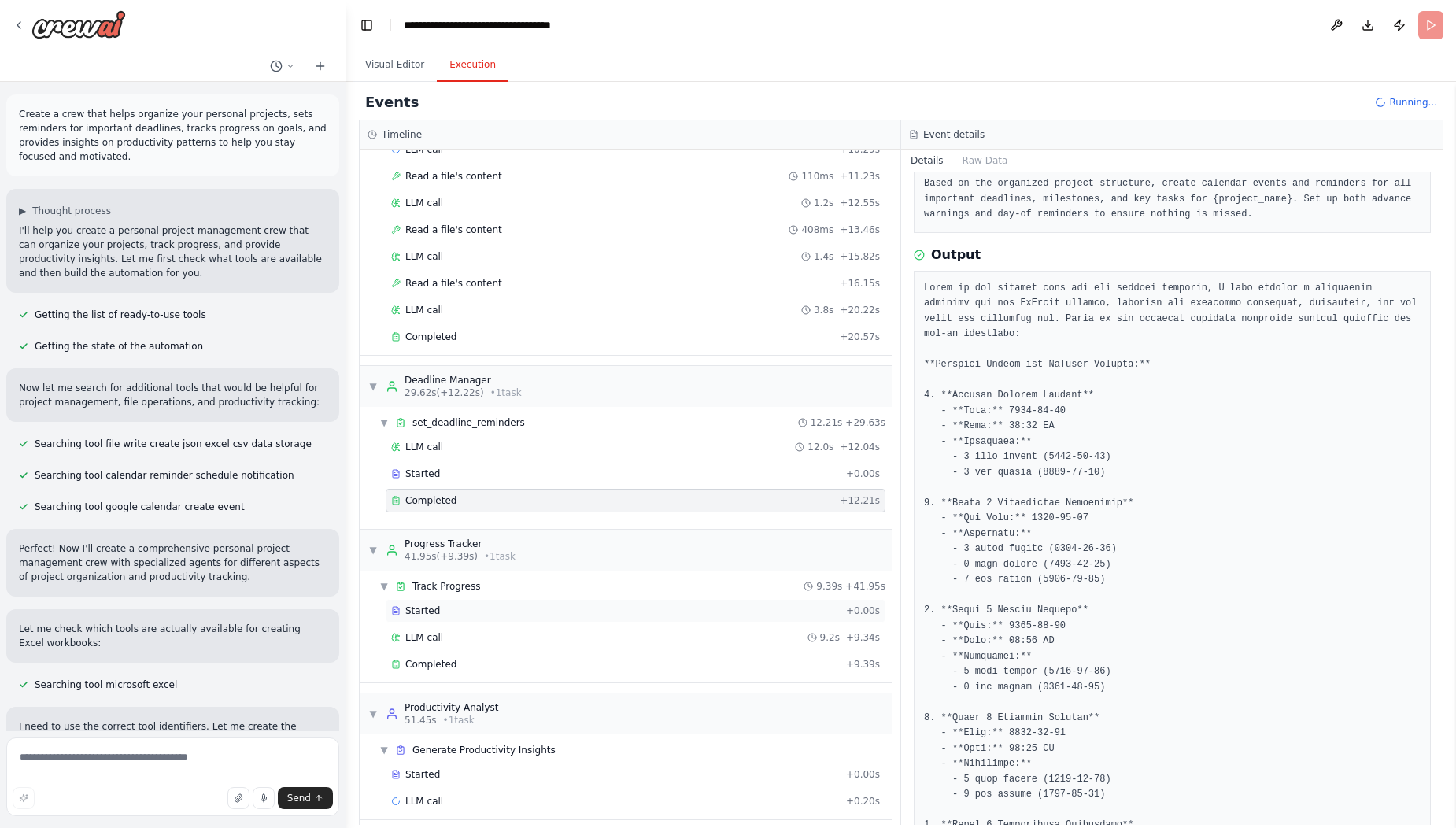
scroll to position [262, 0]
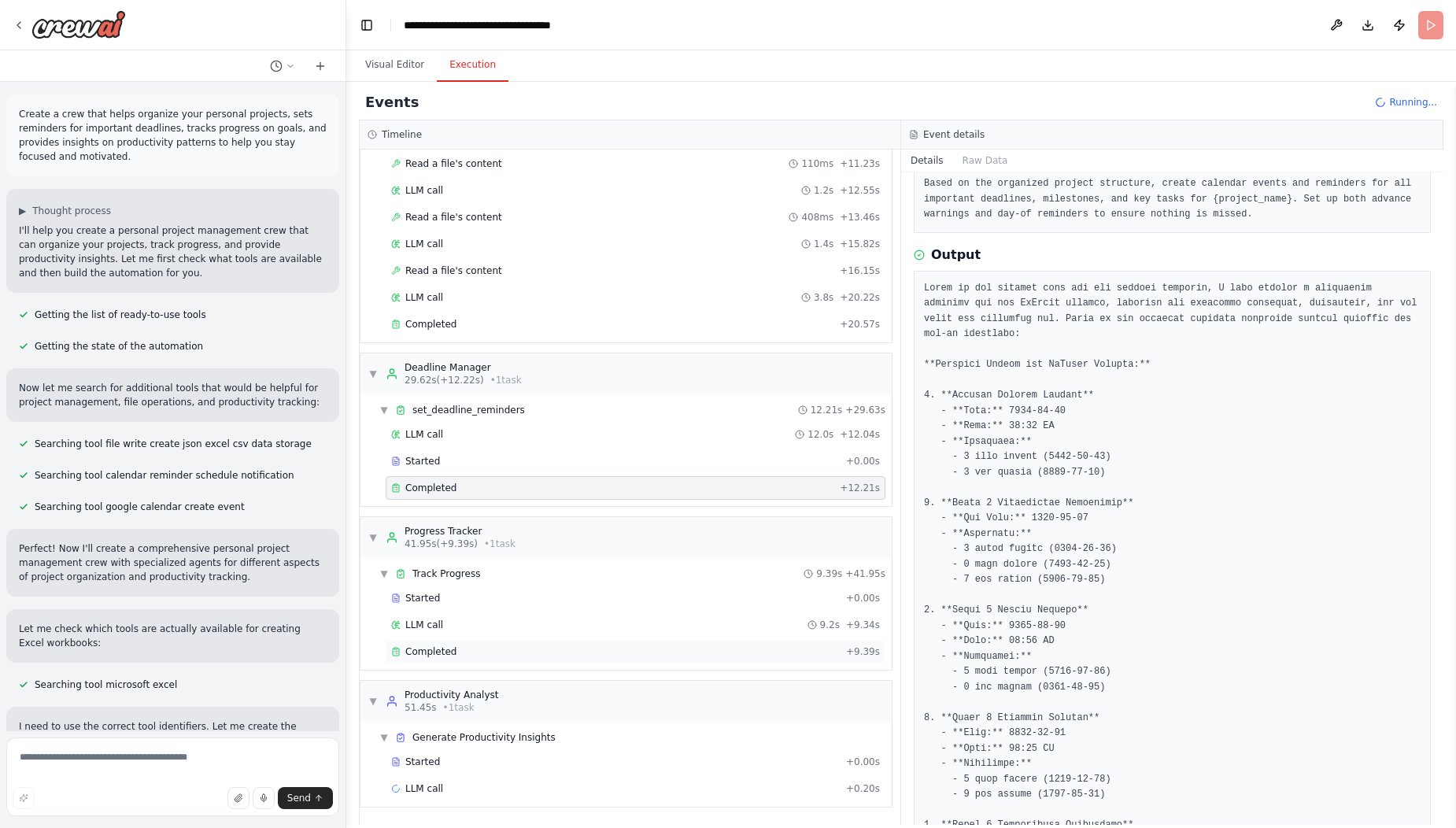
click at [614, 653] on div "Completed" at bounding box center [615, 651] width 448 height 12
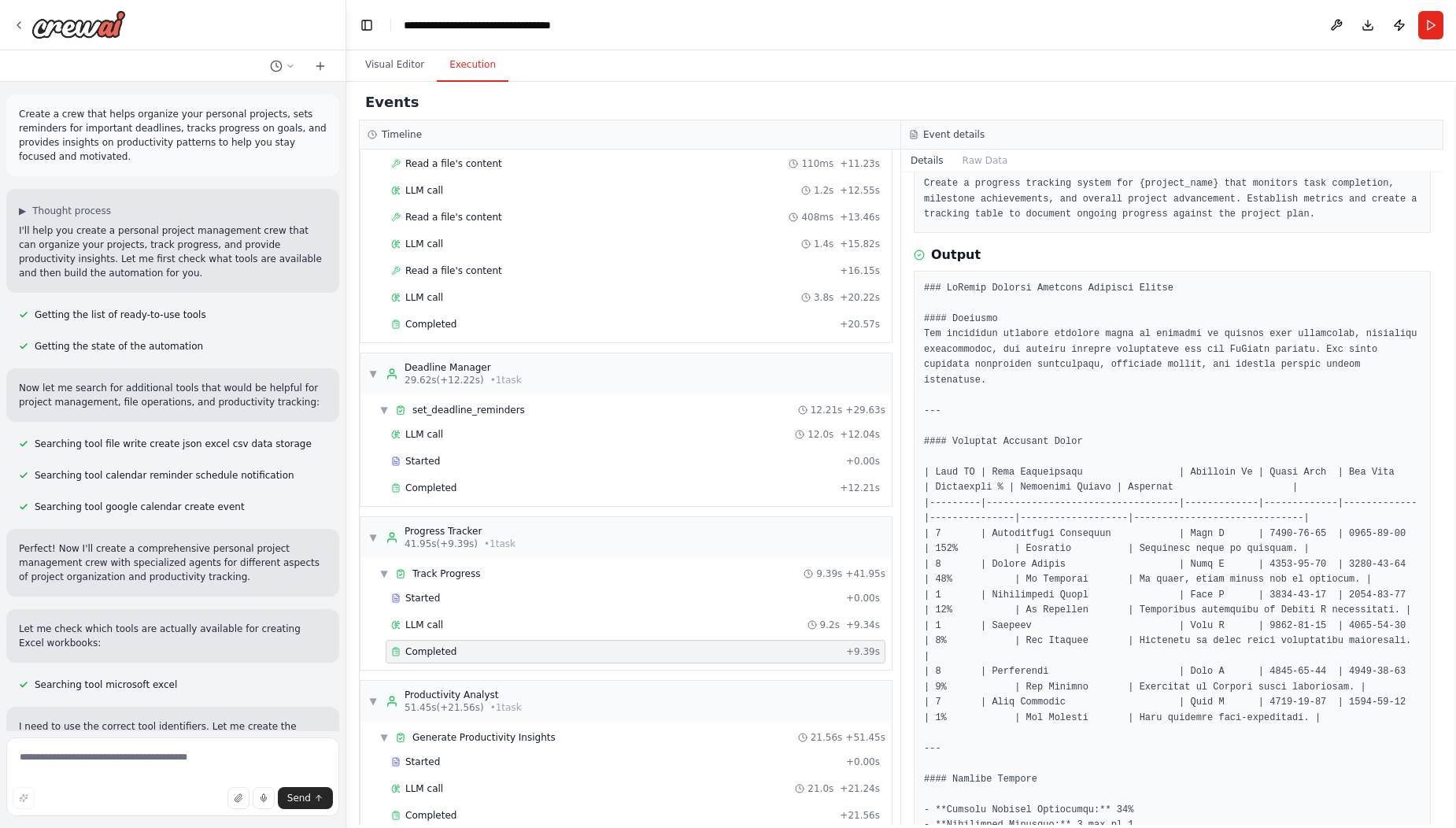
scroll to position [289, 0]
